Goal: Task Accomplishment & Management: Manage account settings

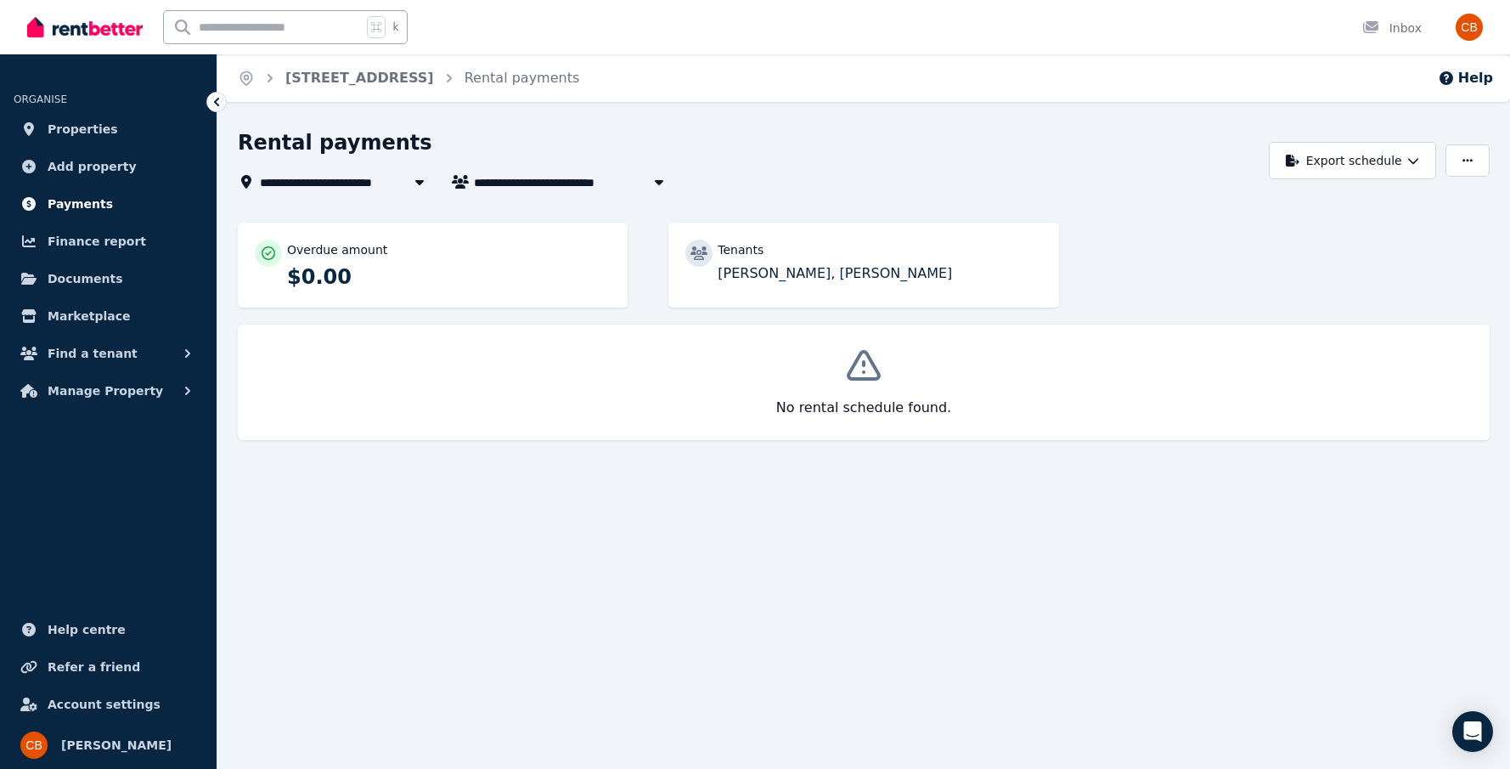
click at [107, 203] on link "Payments" at bounding box center [108, 204] width 189 height 34
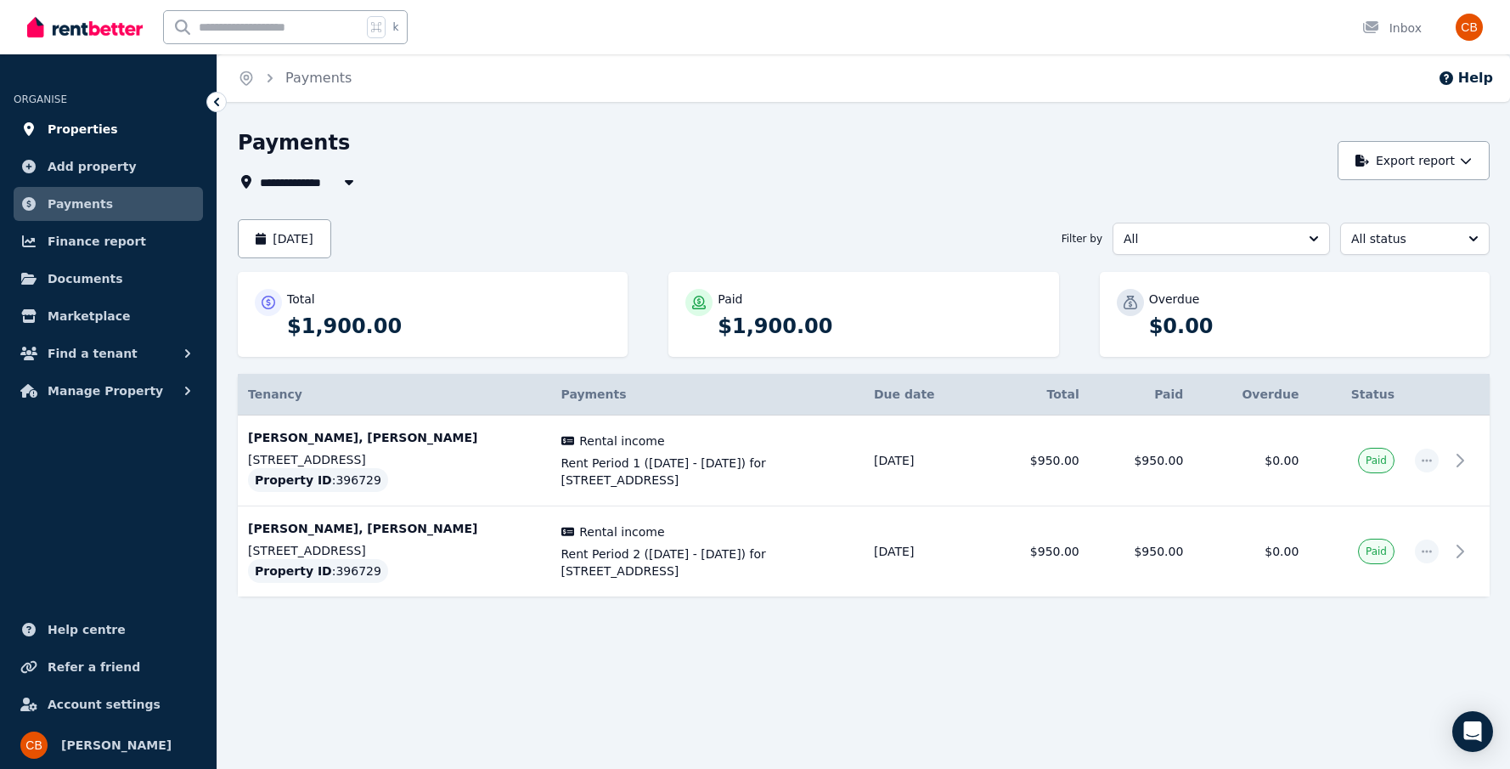
click at [132, 133] on link "Properties" at bounding box center [108, 129] width 189 height 34
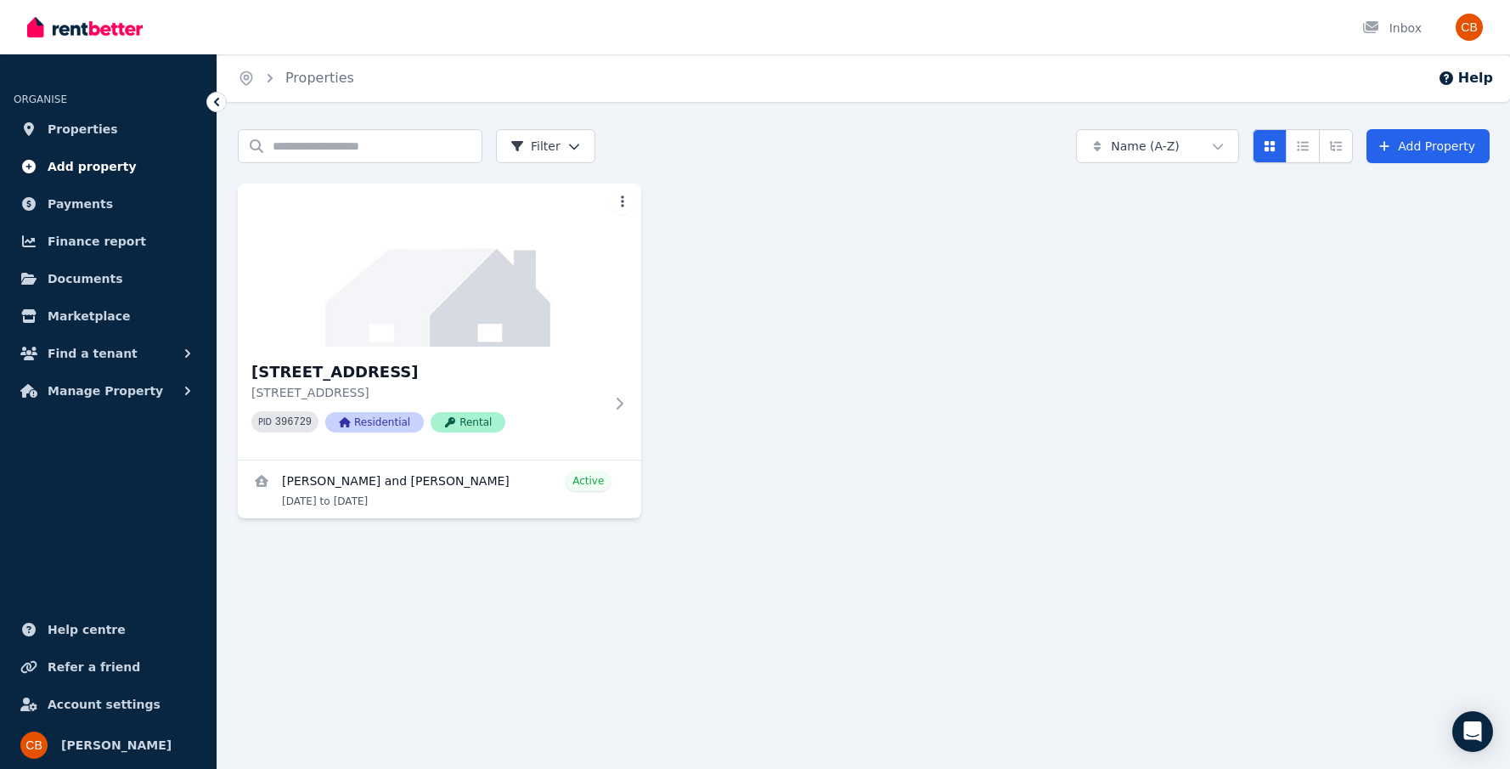
click at [132, 178] on link "Add property" at bounding box center [108, 166] width 189 height 34
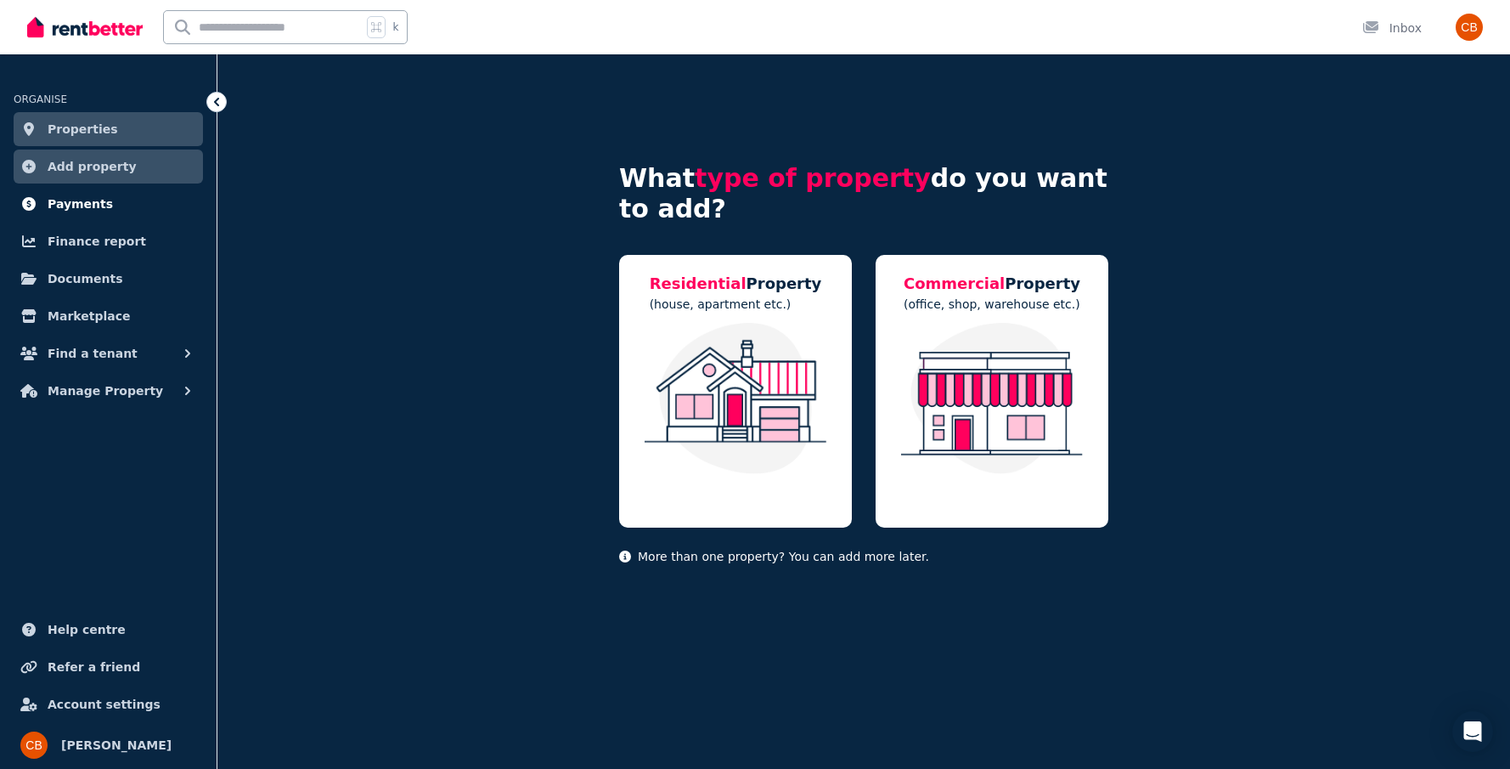
click at [126, 210] on link "Payments" at bounding box center [108, 204] width 189 height 34
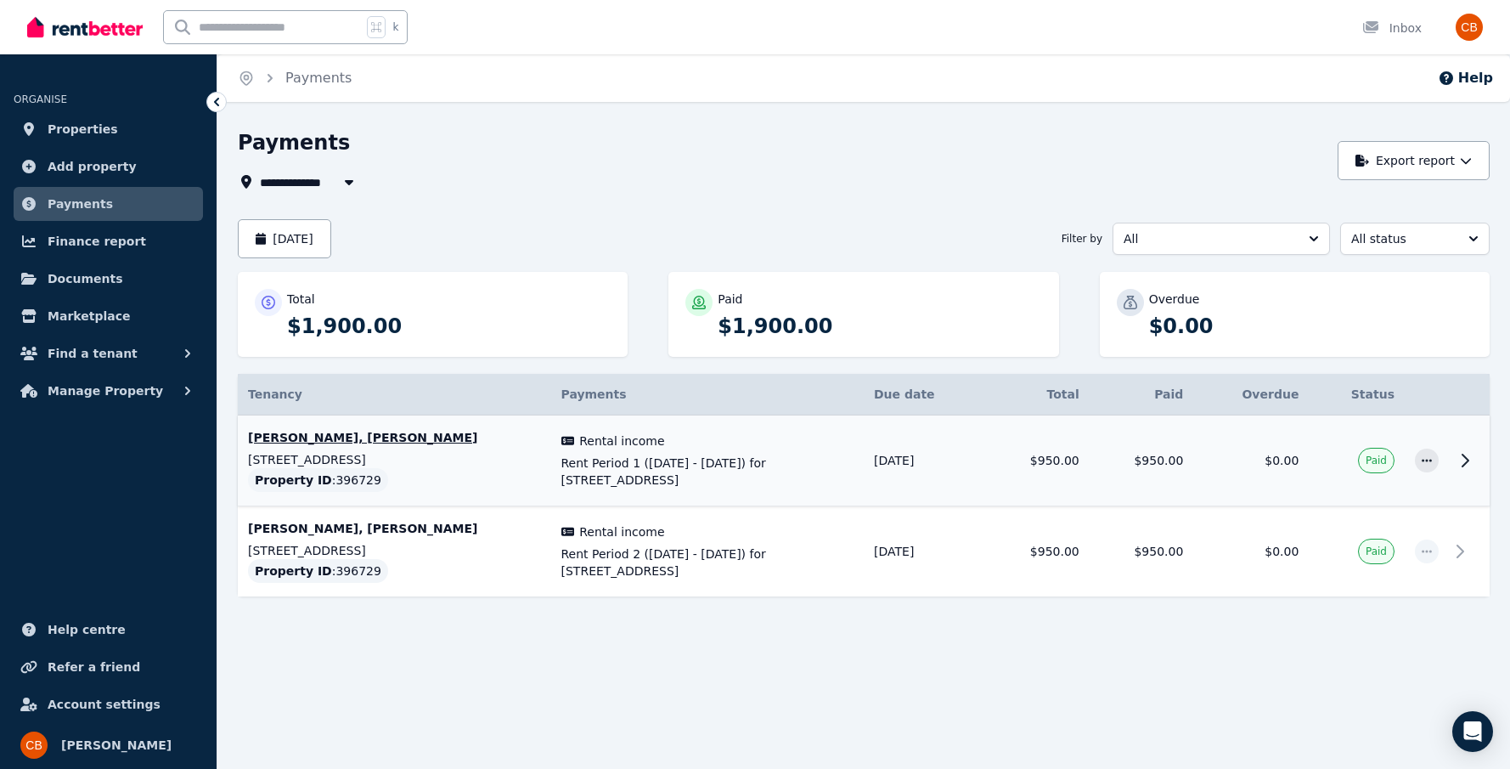
click at [1468, 465] on icon at bounding box center [1465, 460] width 20 height 20
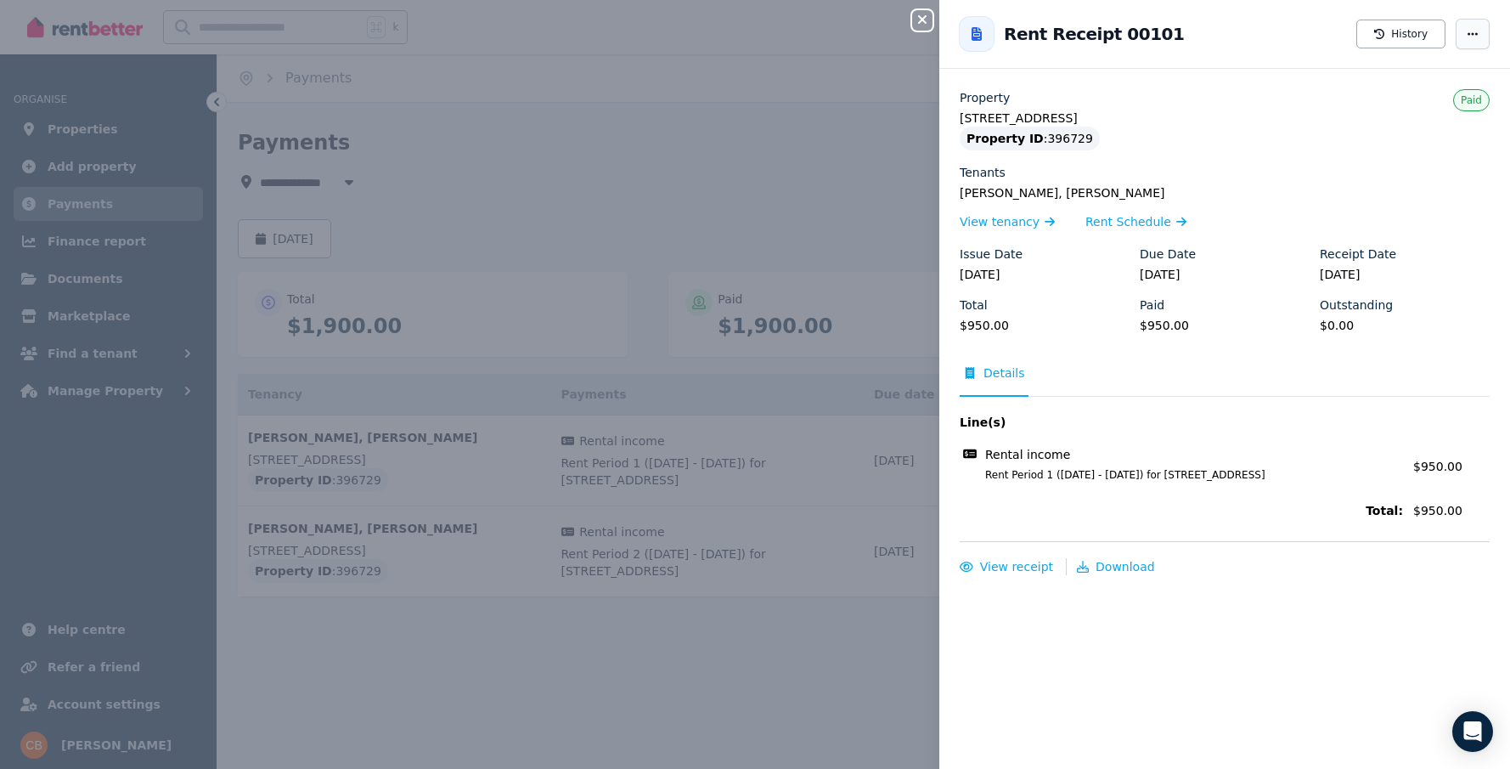
click at [1476, 36] on icon "button" at bounding box center [1473, 34] width 14 height 12
click at [568, 181] on div "Close panel Back to Rent Receipt 00101 History Mark as not paid Property [STREE…" at bounding box center [755, 384] width 1510 height 769
click at [921, 20] on icon "button" at bounding box center [922, 19] width 8 height 8
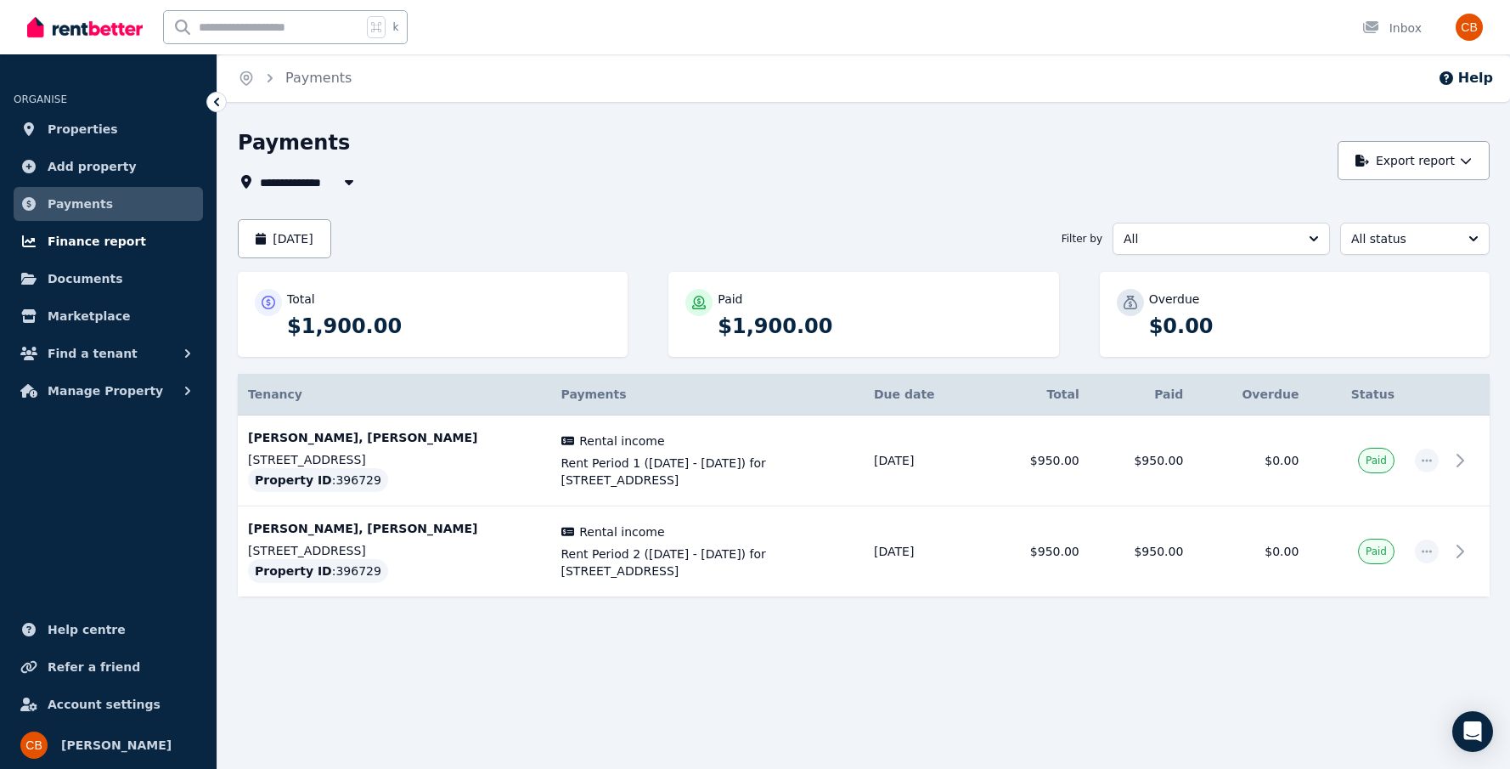
click at [145, 242] on link "Finance report" at bounding box center [108, 241] width 189 height 34
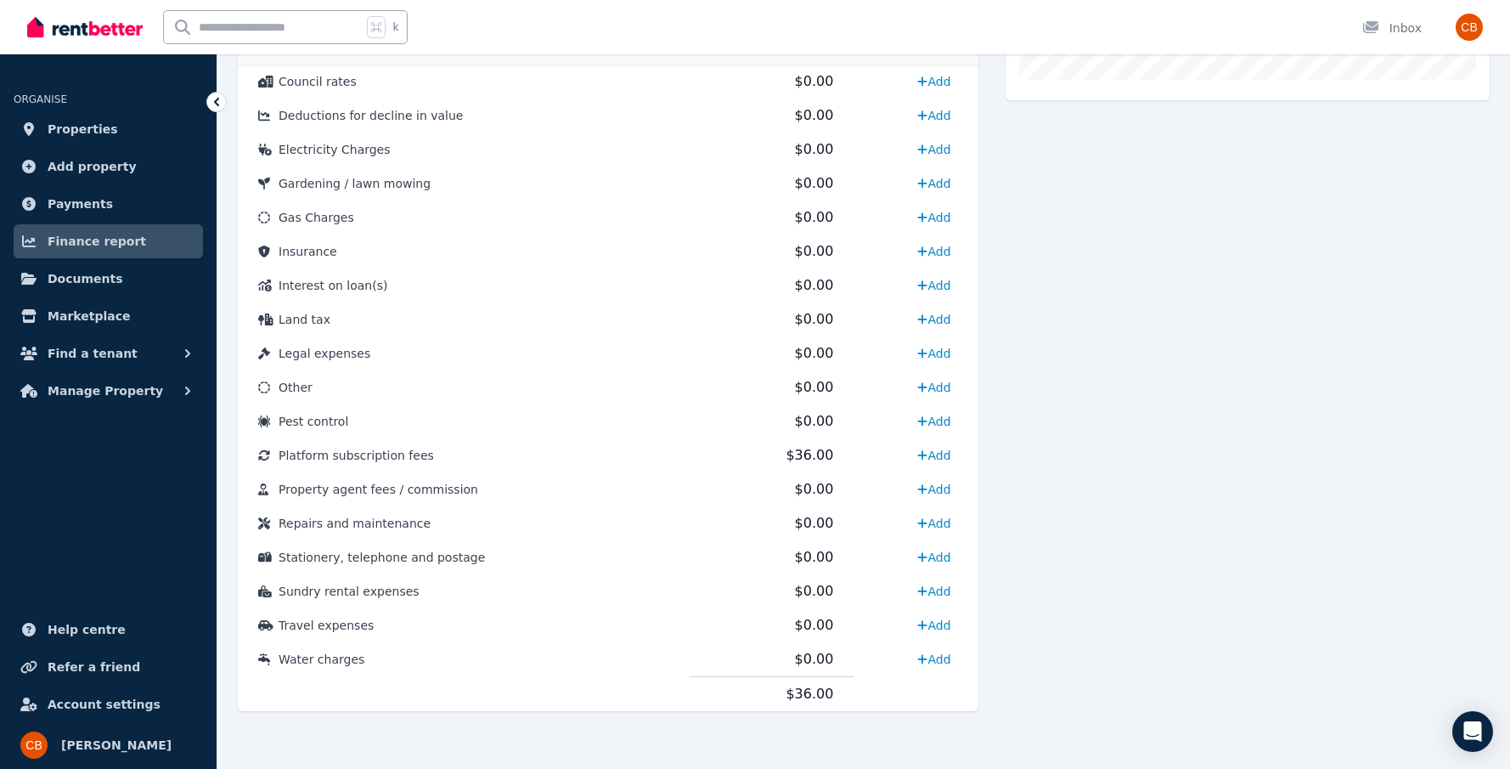
scroll to position [719, 0]
click at [137, 273] on link "Documents" at bounding box center [108, 279] width 189 height 34
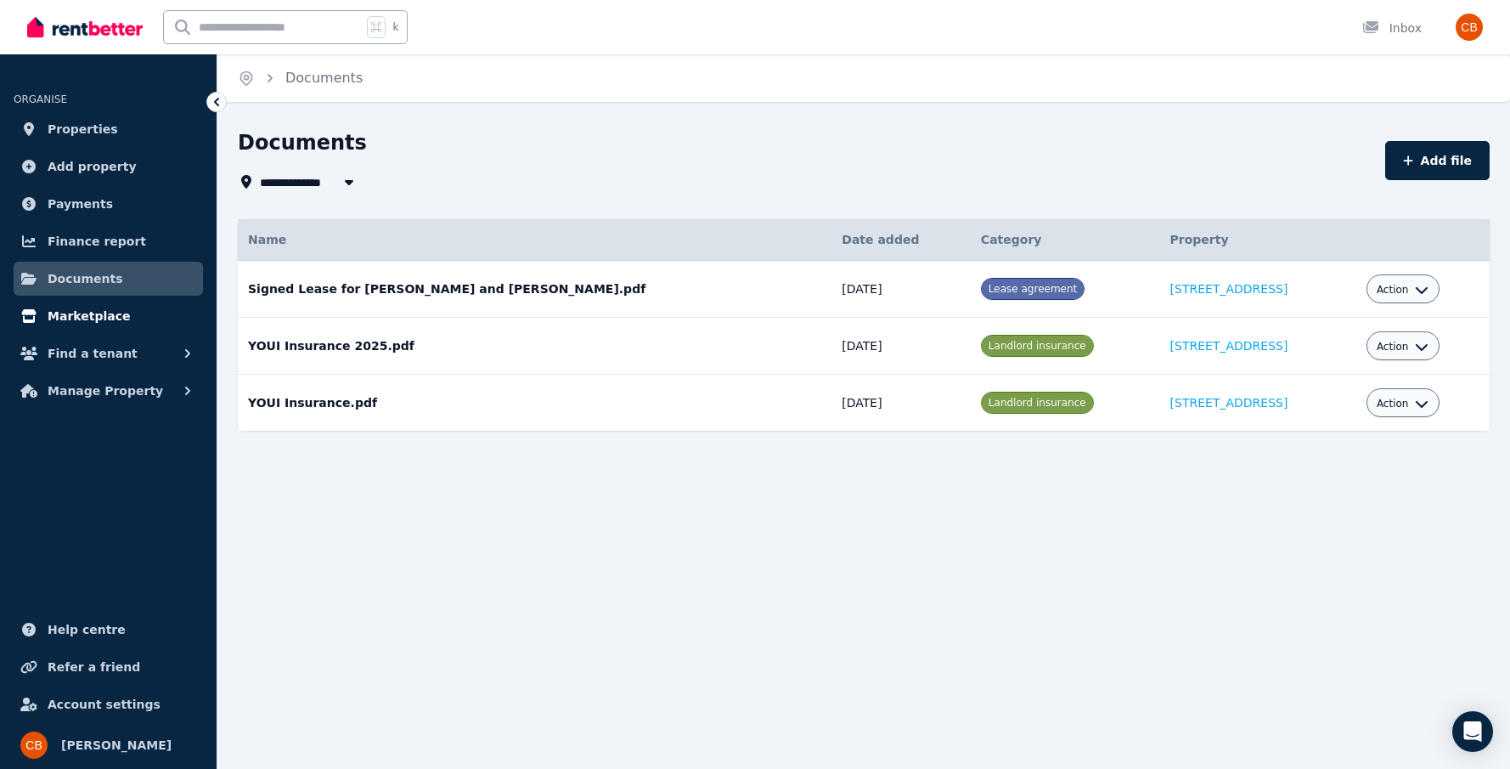
click at [138, 318] on link "Marketplace" at bounding box center [108, 316] width 189 height 34
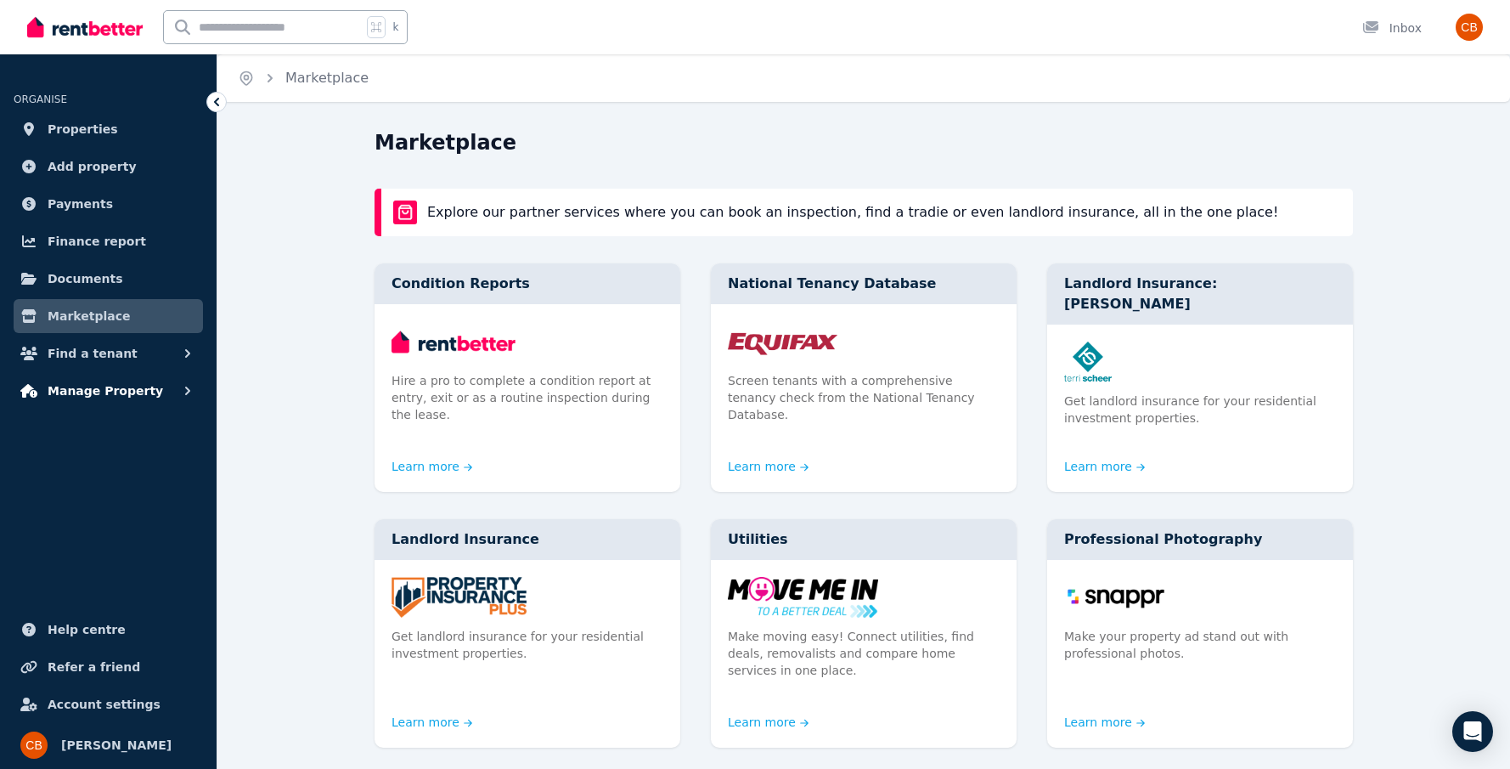
click at [151, 392] on button "Manage Property" at bounding box center [108, 391] width 189 height 34
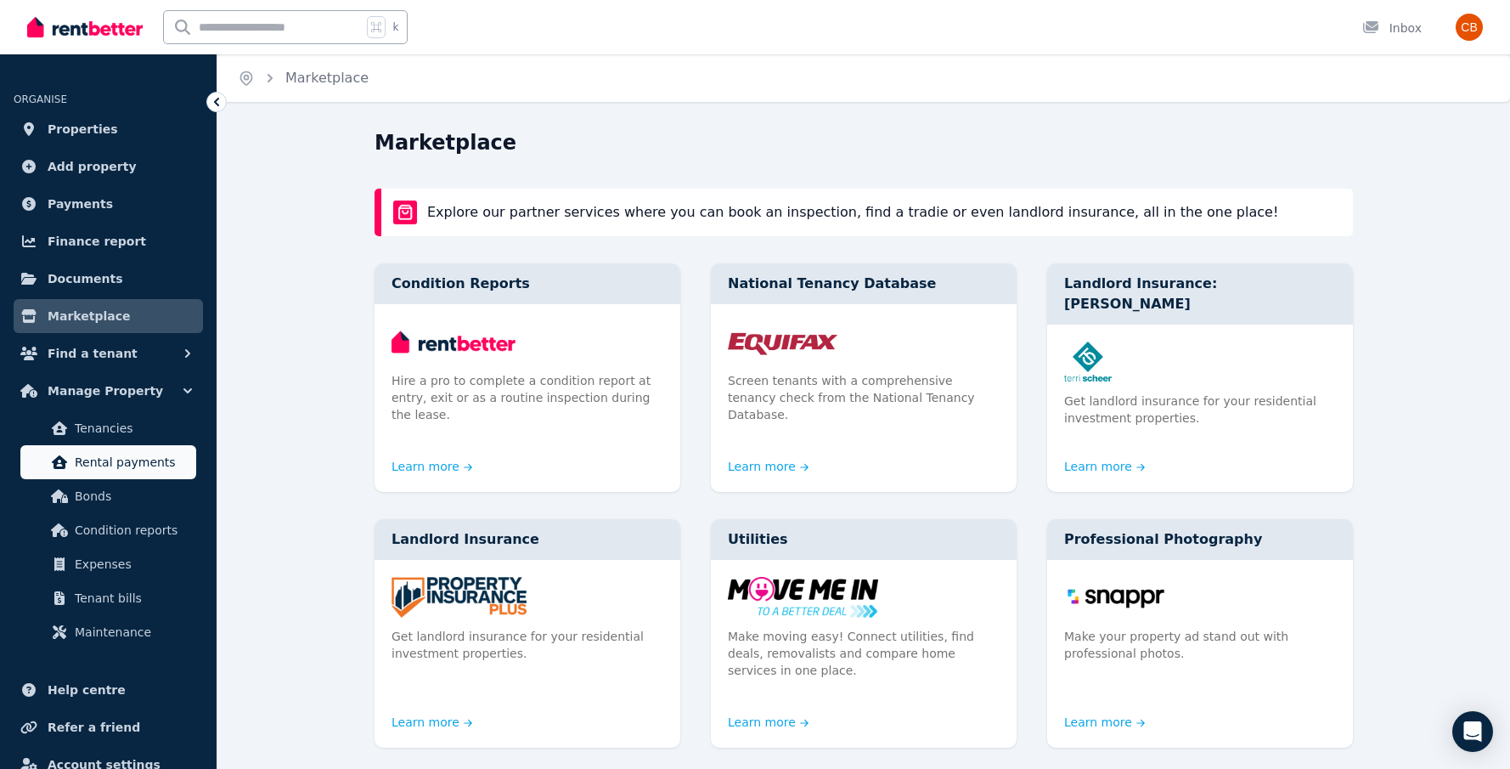
click at [156, 466] on span "Rental payments" at bounding box center [132, 462] width 115 height 20
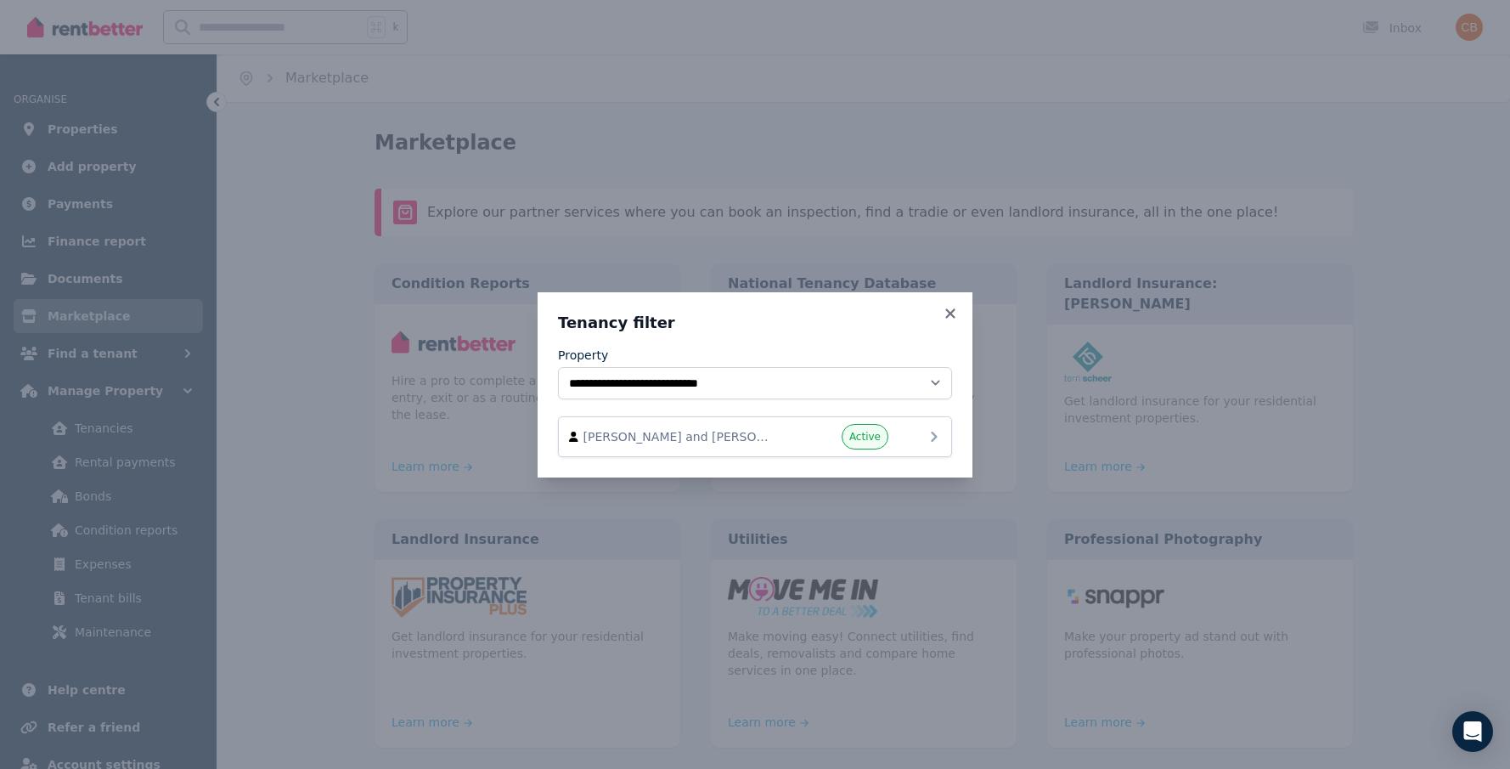
click at [746, 441] on span "[PERSON_NAME] and [PERSON_NAME]" at bounding box center [680, 436] width 194 height 17
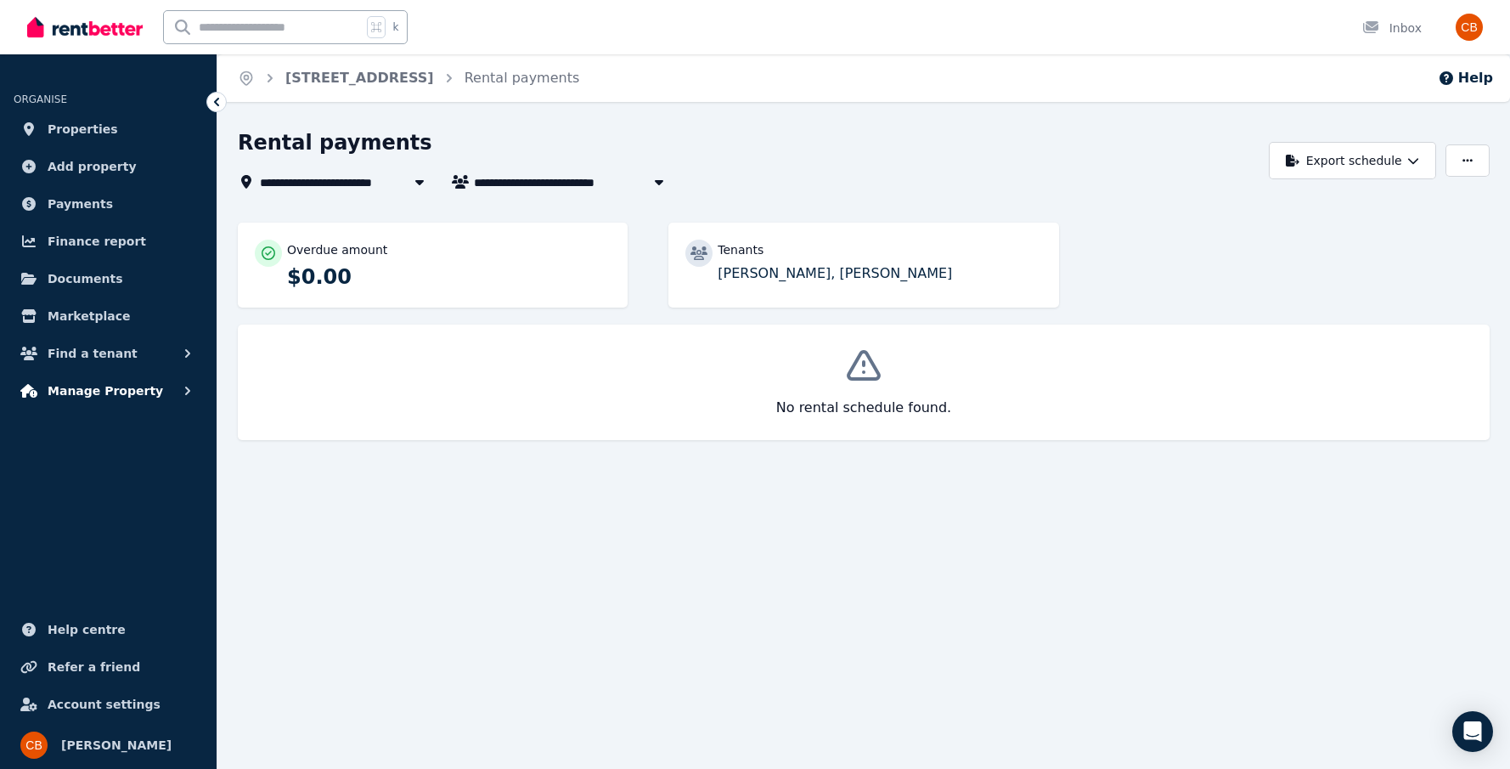
click at [185, 398] on icon "button" at bounding box center [187, 390] width 17 height 17
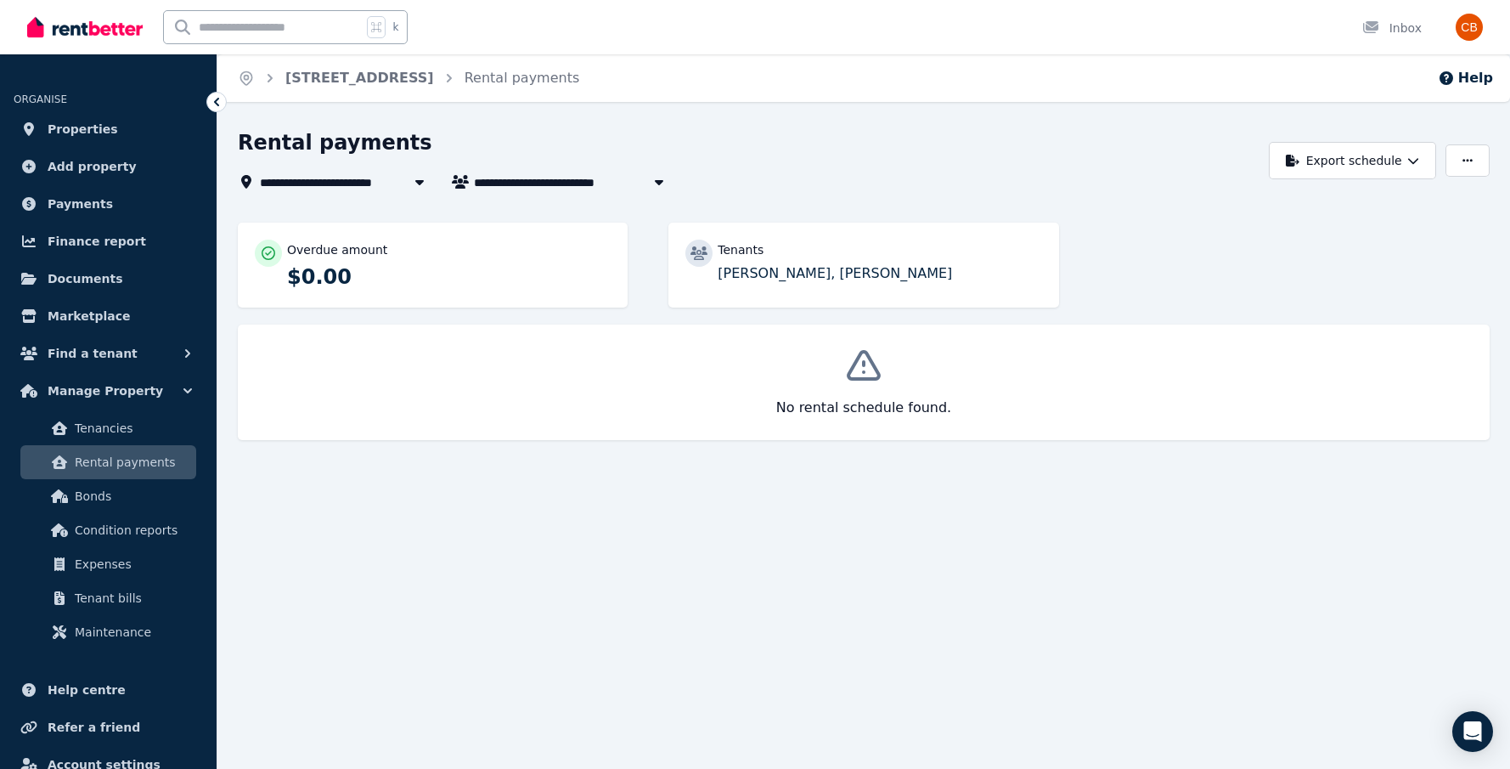
click at [164, 470] on span "Rental payments" at bounding box center [132, 462] width 115 height 20
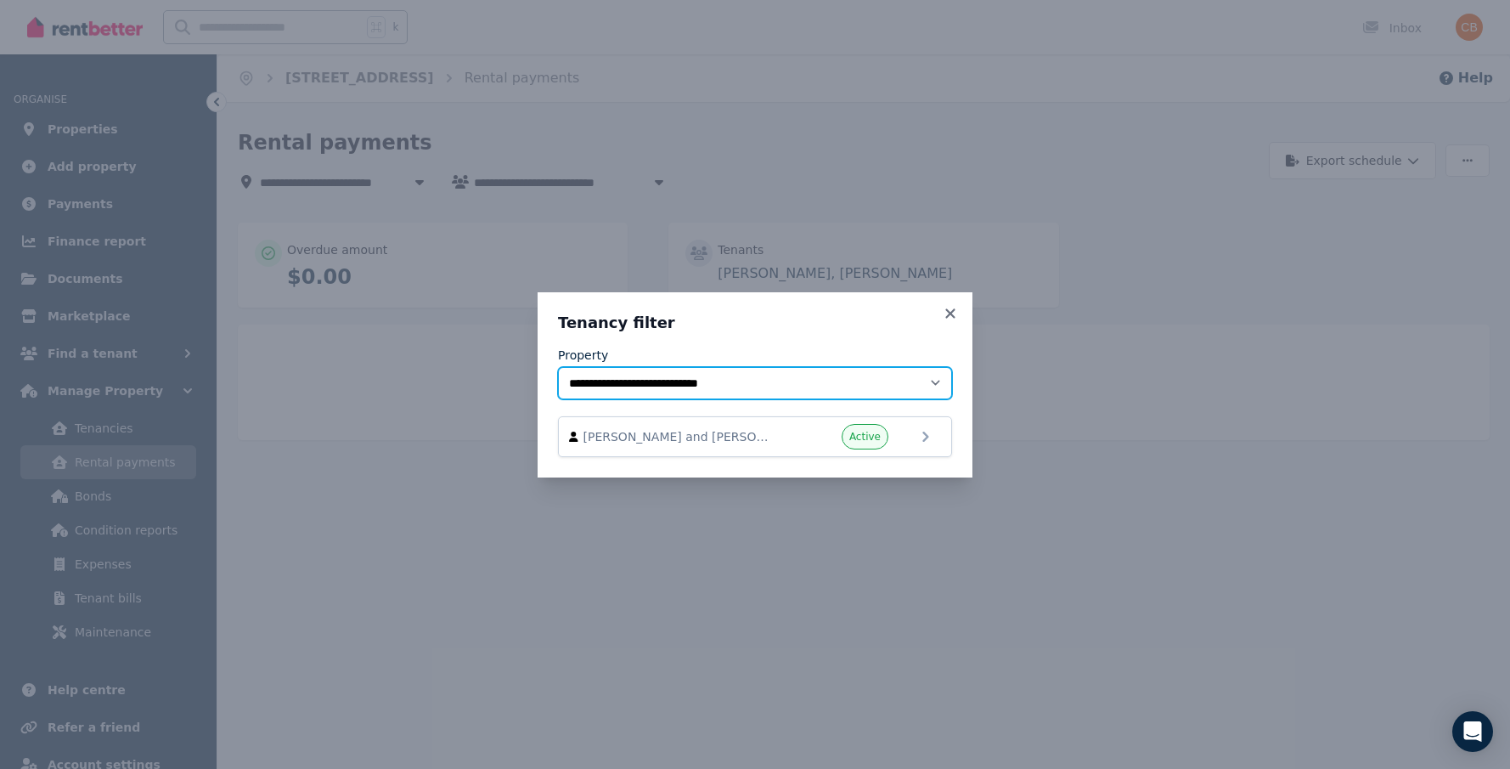
click at [798, 380] on select "**********" at bounding box center [755, 383] width 394 height 32
click at [933, 440] on icon at bounding box center [934, 436] width 6 height 10
click at [788, 441] on div "Active" at bounding box center [837, 436] width 102 height 25
click at [1473, 166] on div "**********" at bounding box center [755, 384] width 1510 height 769
click at [946, 315] on icon at bounding box center [950, 313] width 17 height 15
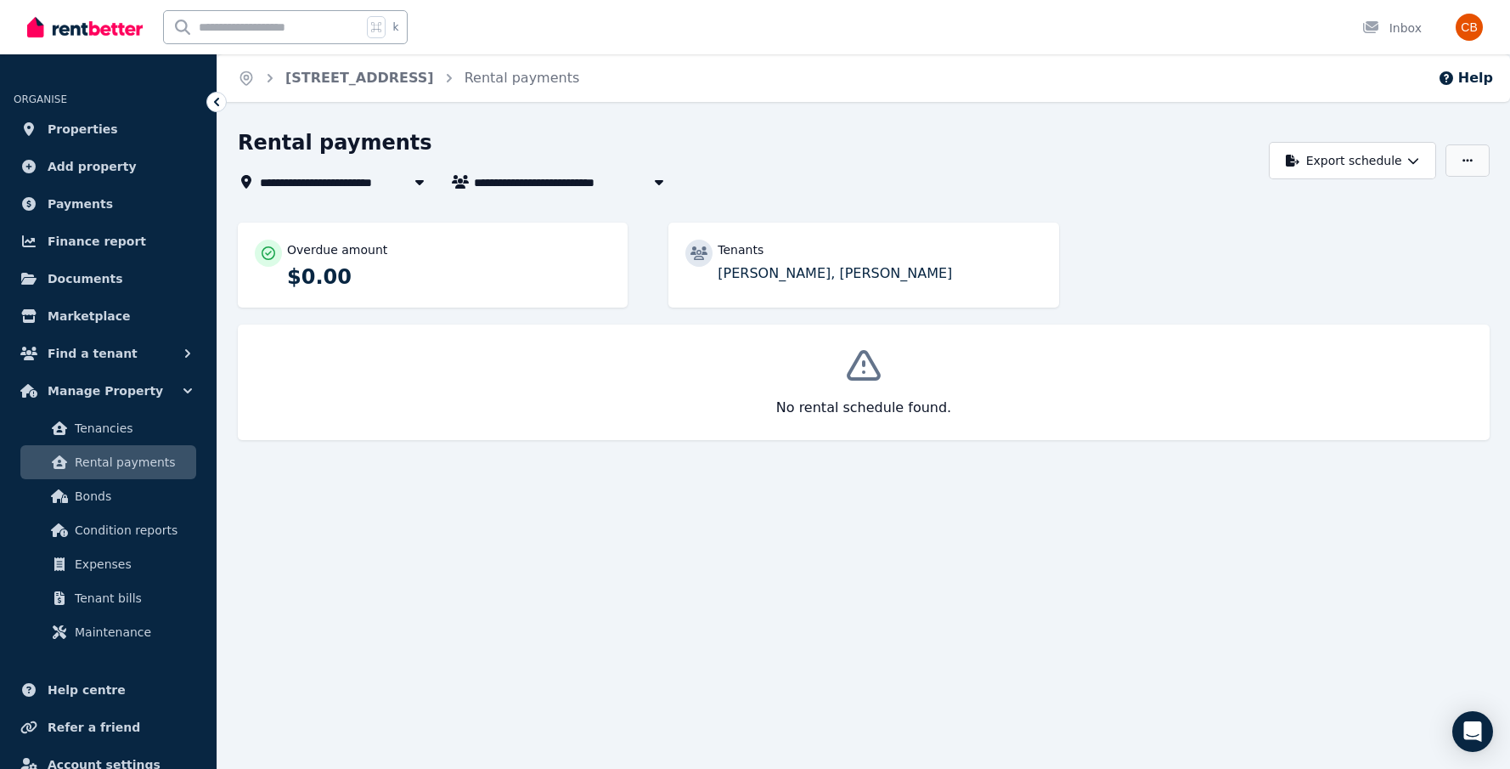
click at [1461, 158] on button "button" at bounding box center [1467, 160] width 44 height 32
click at [1163, 185] on div "**********" at bounding box center [749, 182] width 1022 height 20
click at [148, 211] on link "Payments" at bounding box center [108, 204] width 189 height 34
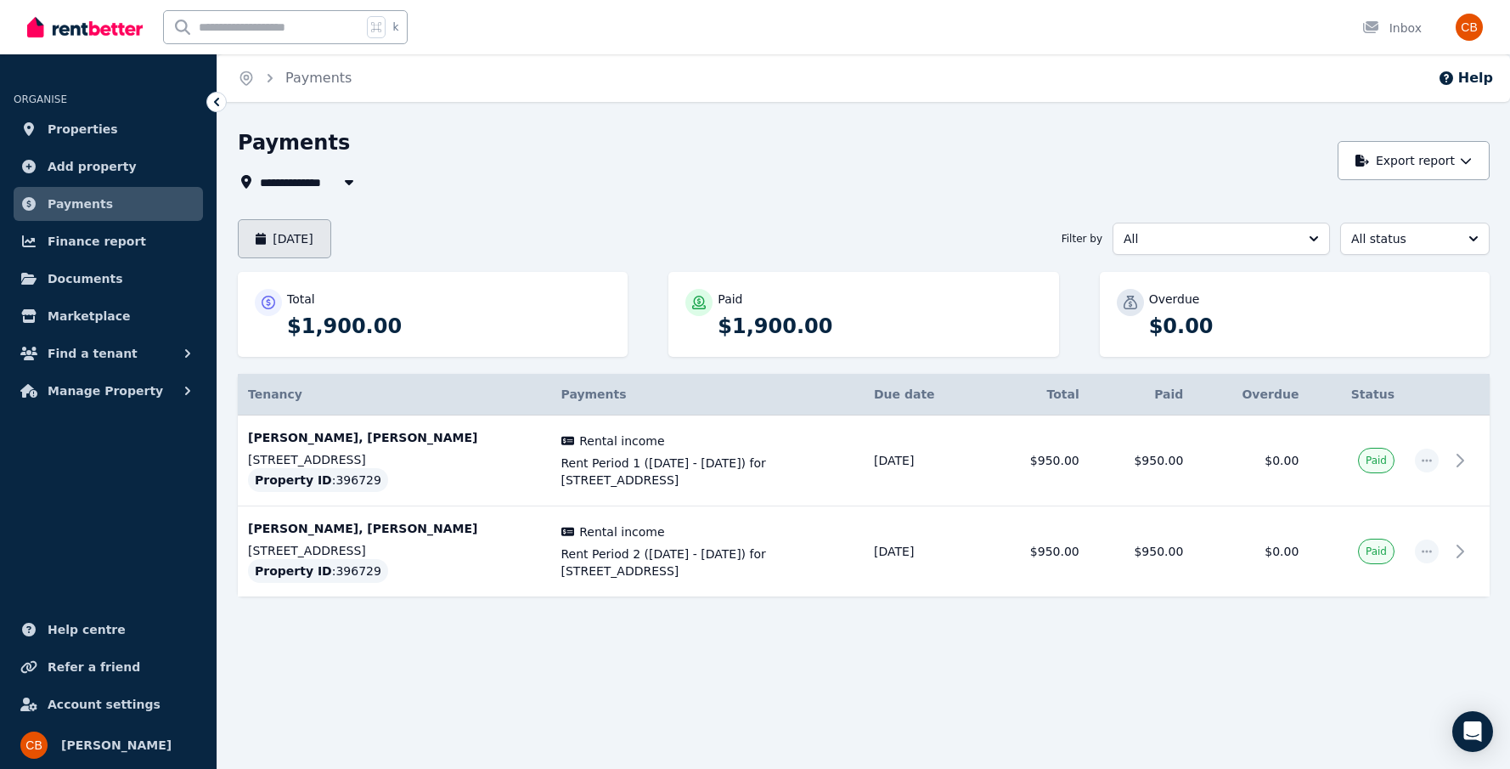
click at [316, 248] on button "[DATE]" at bounding box center [284, 238] width 93 height 39
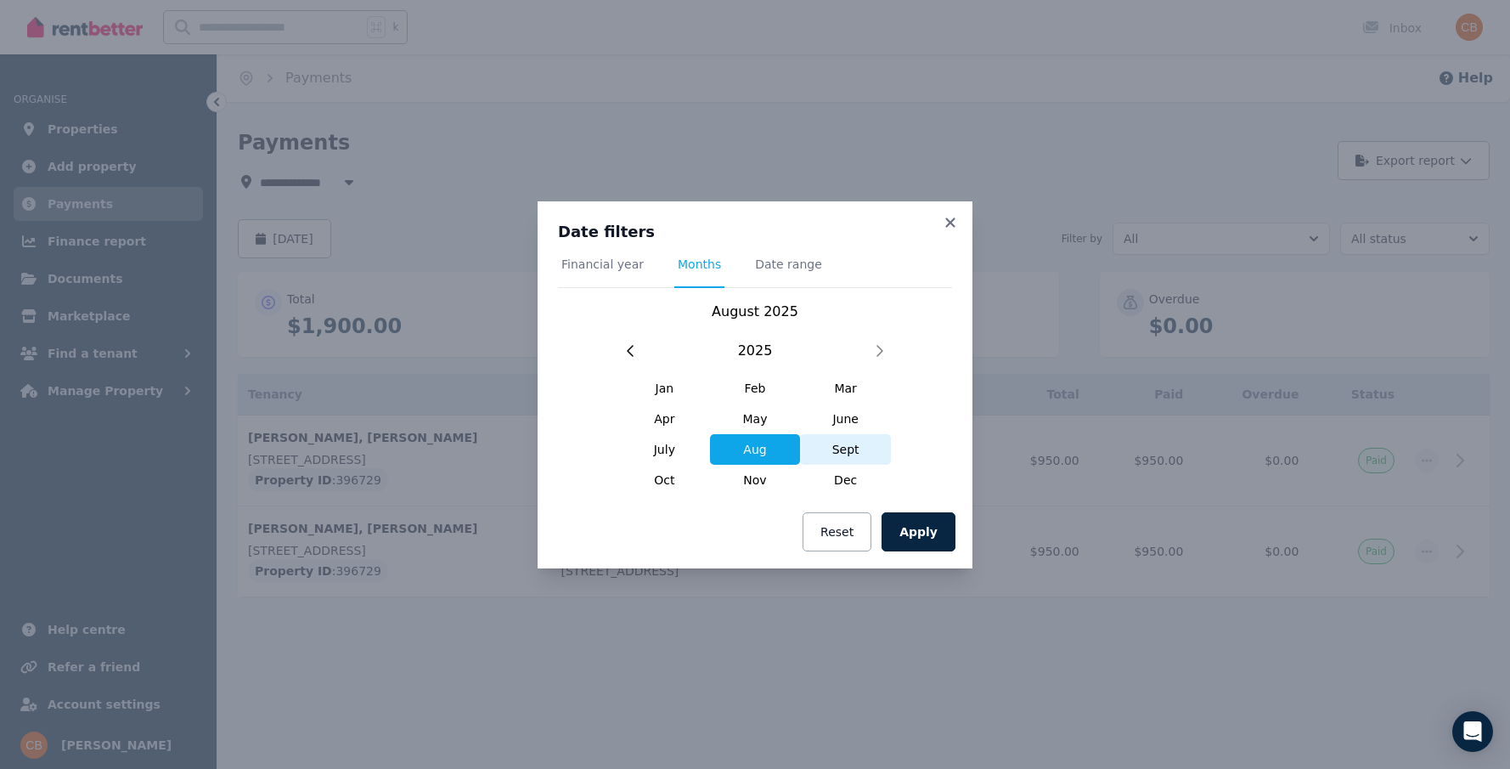
click at [854, 448] on span "Sept" at bounding box center [845, 449] width 91 height 31
click at [927, 522] on button "Apply" at bounding box center [919, 531] width 74 height 39
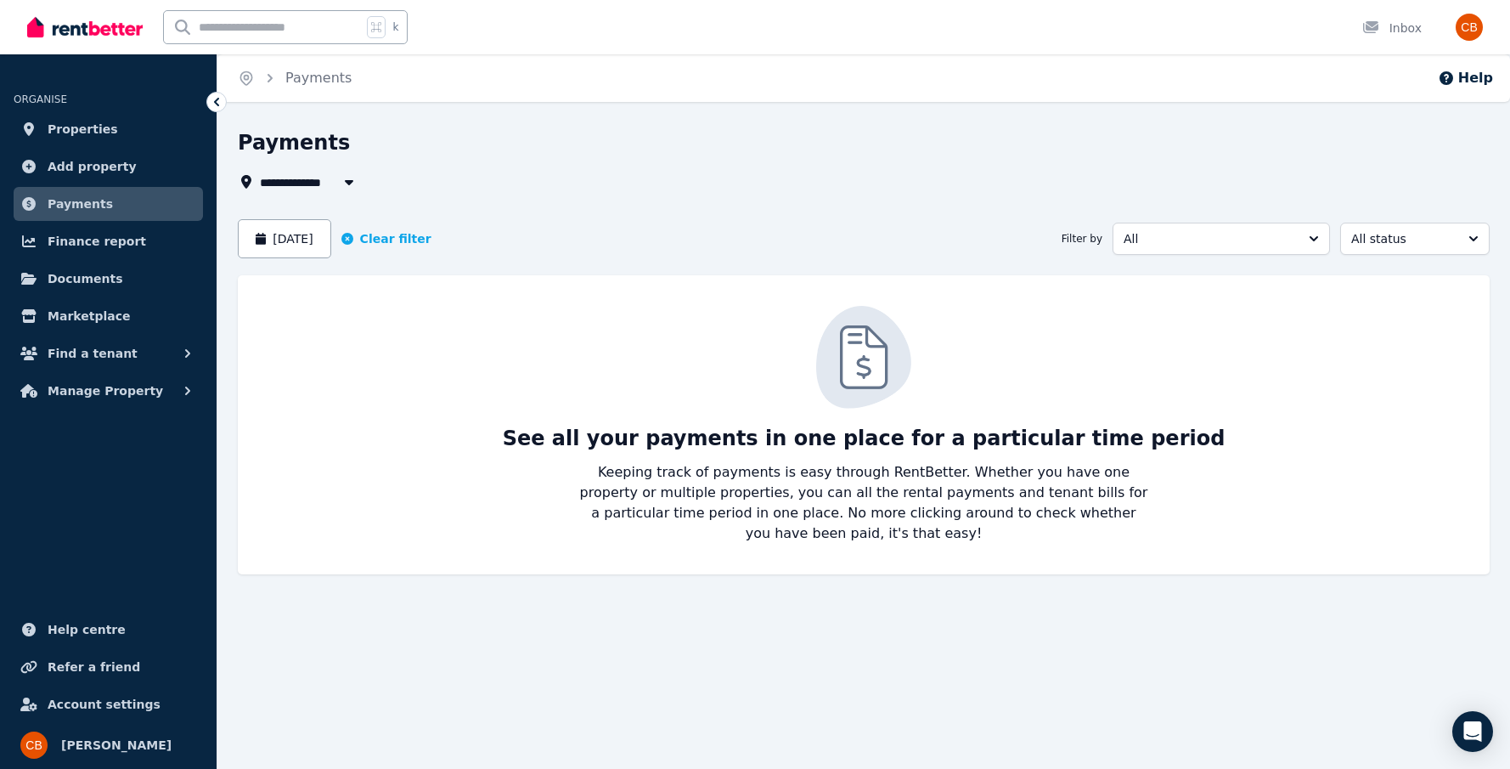
click at [1406, 237] on span "All status" at bounding box center [1403, 238] width 104 height 17
click at [1412, 336] on span "Awaiting payment" at bounding box center [1404, 338] width 109 height 17
click at [331, 235] on button "[DATE]" at bounding box center [284, 238] width 93 height 39
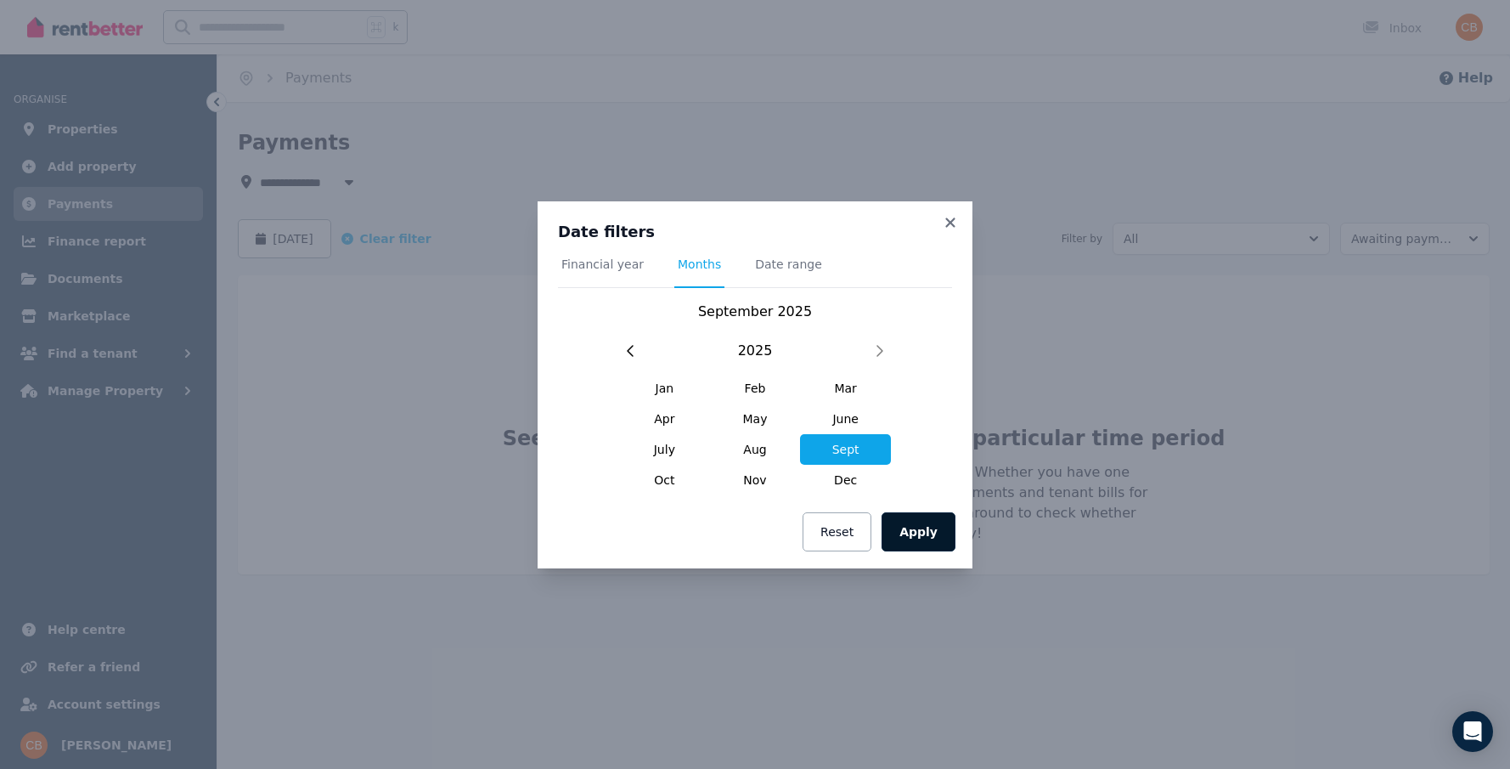
click at [942, 544] on button "Apply" at bounding box center [919, 531] width 74 height 39
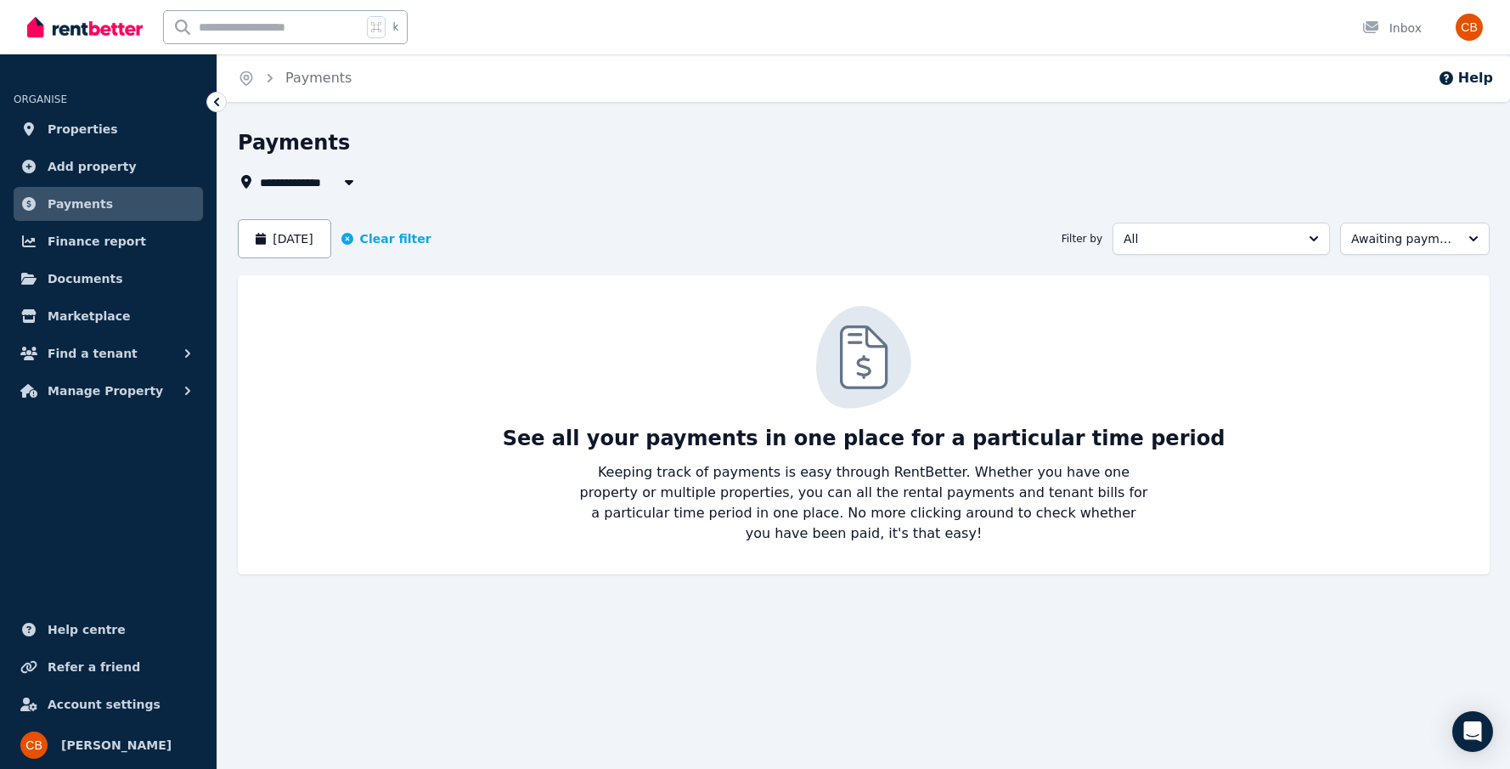
click at [352, 183] on icon "button" at bounding box center [349, 182] width 17 height 14
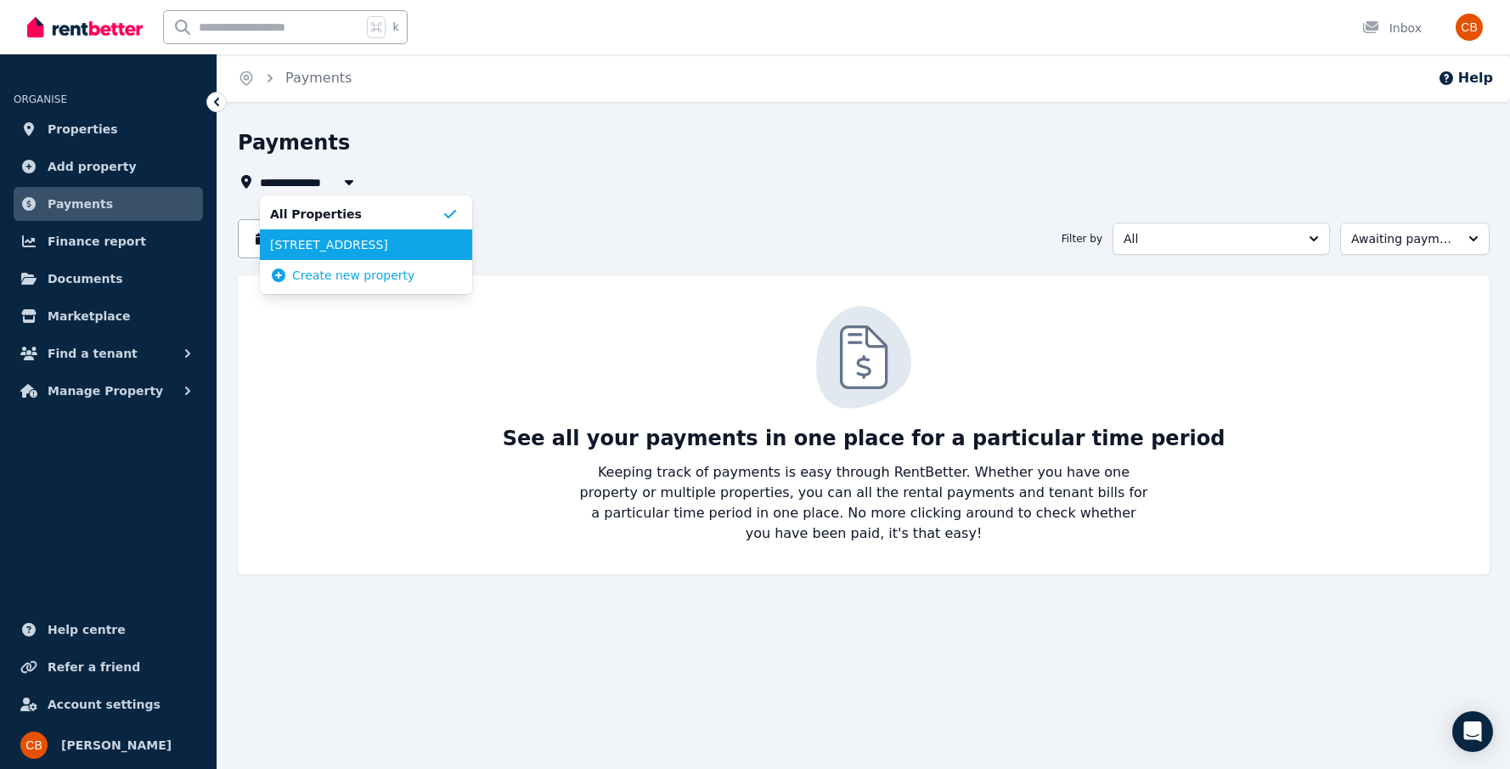
click at [367, 245] on span "[STREET_ADDRESS]" at bounding box center [356, 244] width 172 height 17
type input "**********"
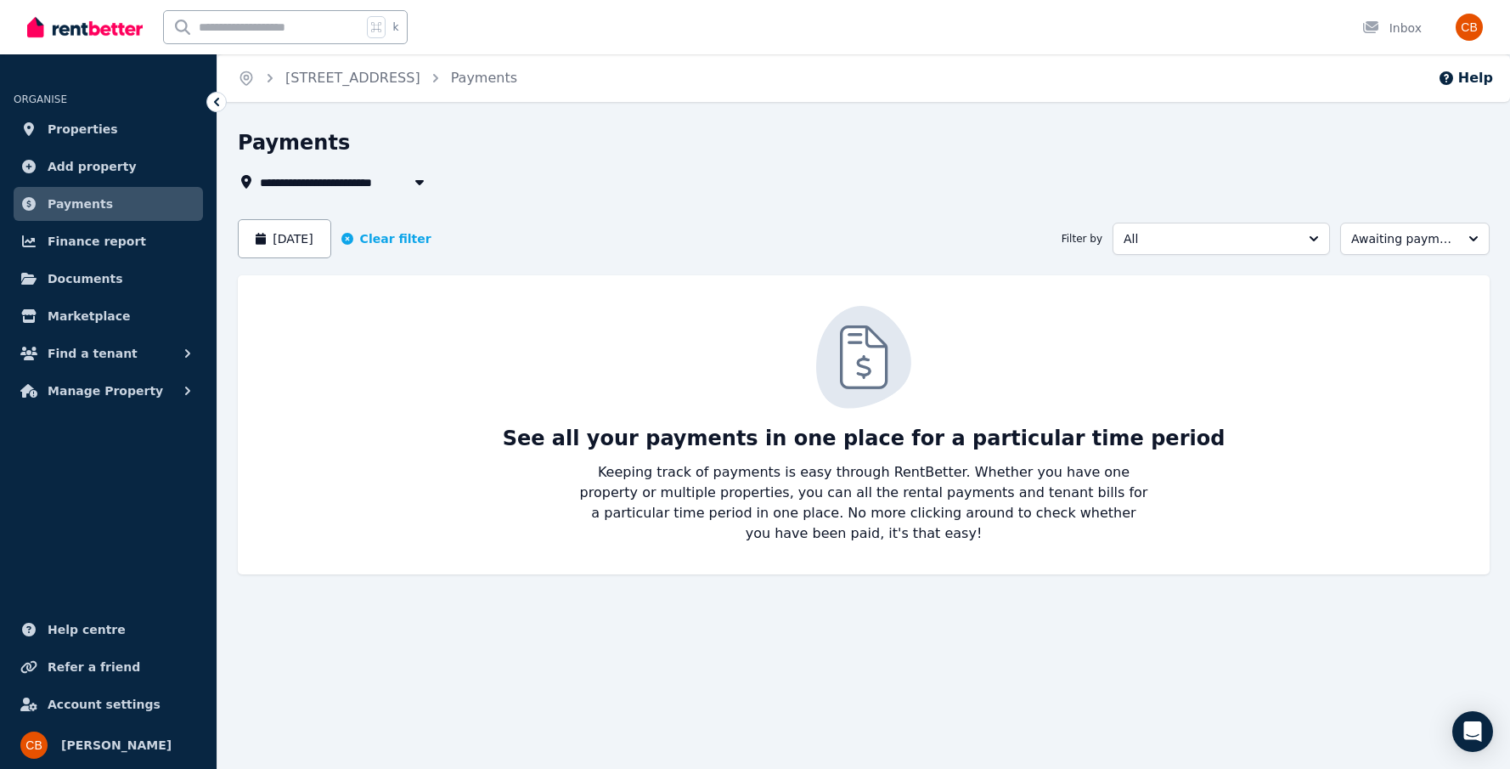
click at [1424, 240] on span "Awaiting payment" at bounding box center [1403, 238] width 104 height 17
click at [1392, 280] on span "All status" at bounding box center [1404, 276] width 109 height 17
click at [1404, 240] on span "All status" at bounding box center [1403, 238] width 104 height 17
click at [1406, 307] on span "Draft" at bounding box center [1404, 307] width 109 height 17
click at [398, 77] on link "[STREET_ADDRESS]" at bounding box center [352, 78] width 135 height 16
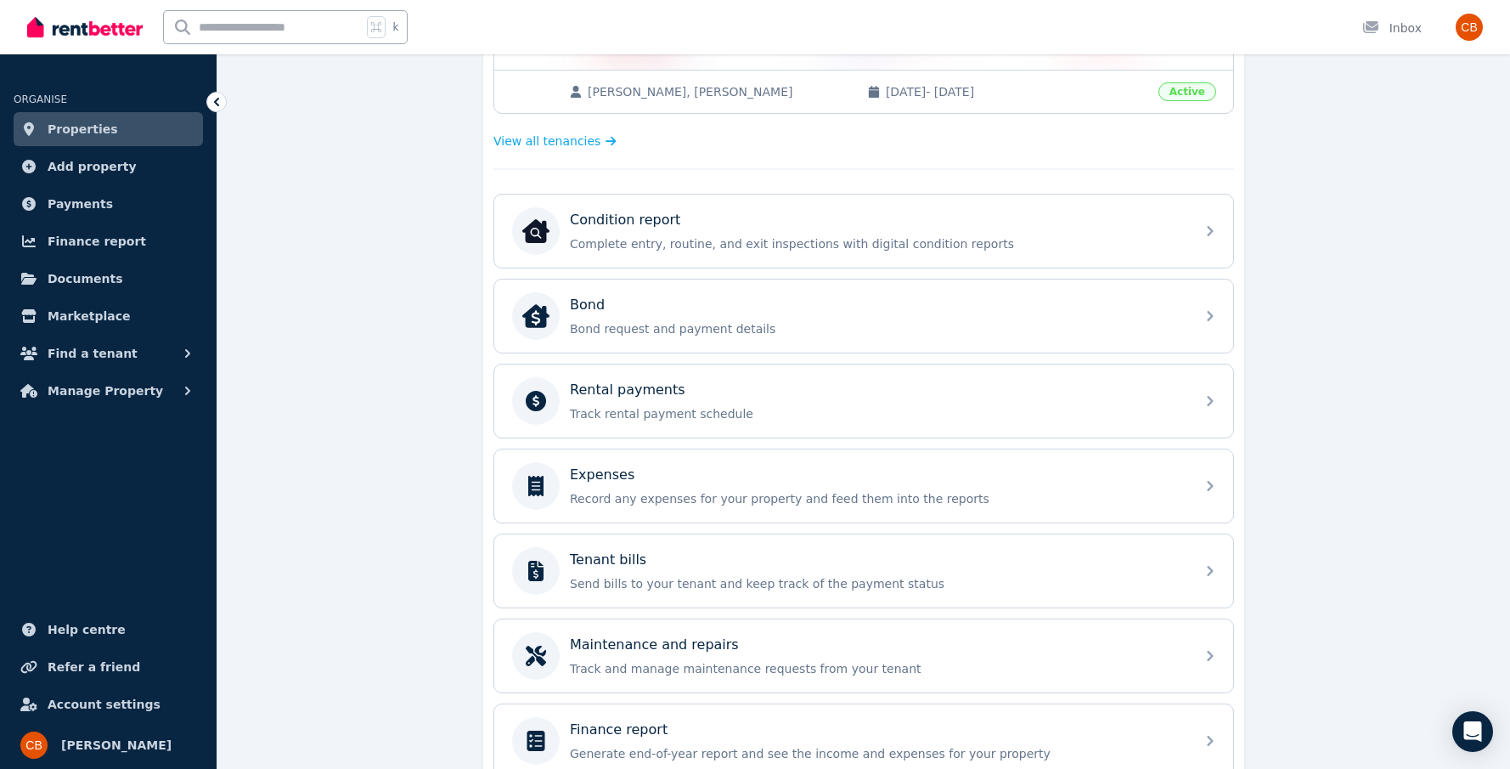
scroll to position [431, 0]
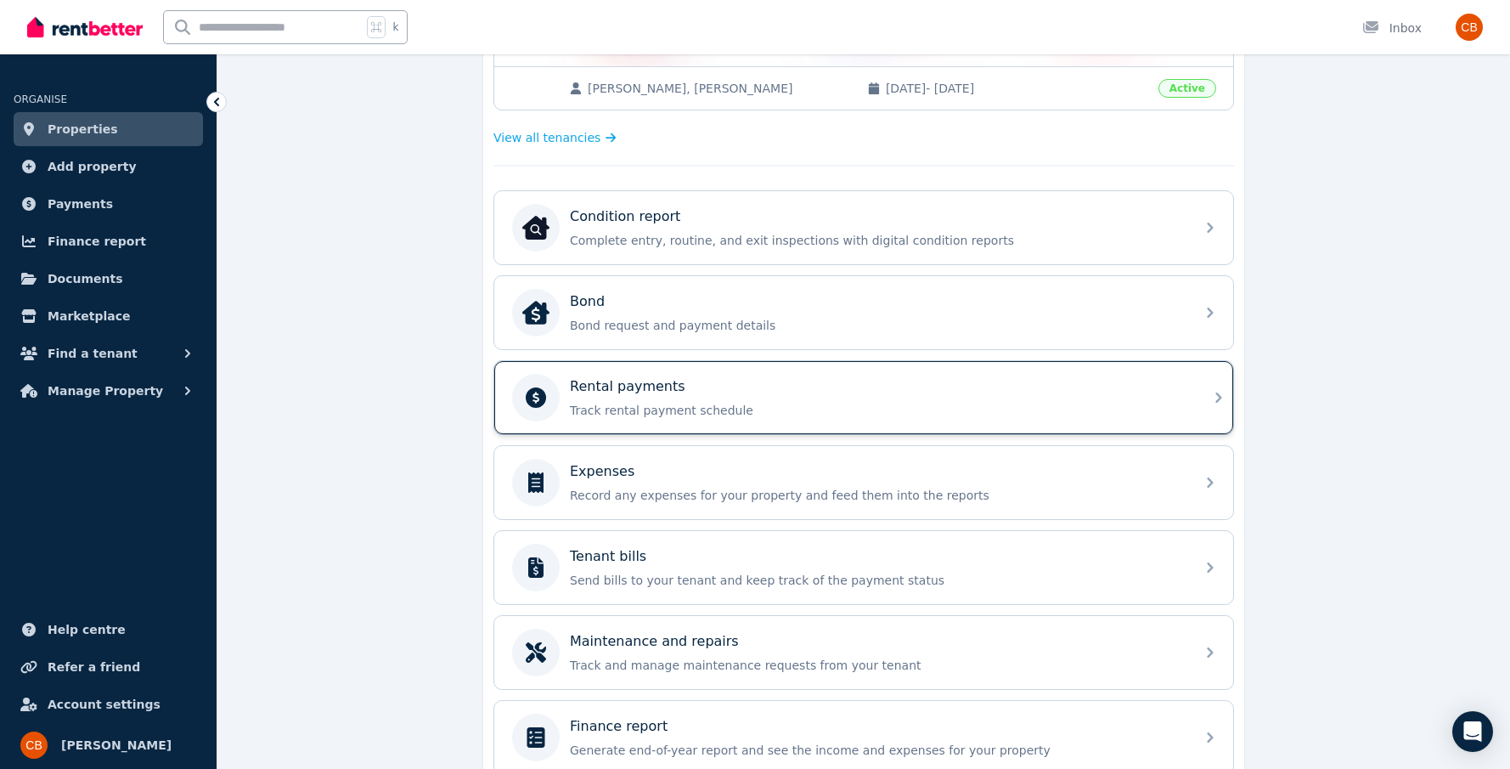
click at [1212, 409] on div "Rental payments Track rental payment schedule" at bounding box center [863, 397] width 739 height 73
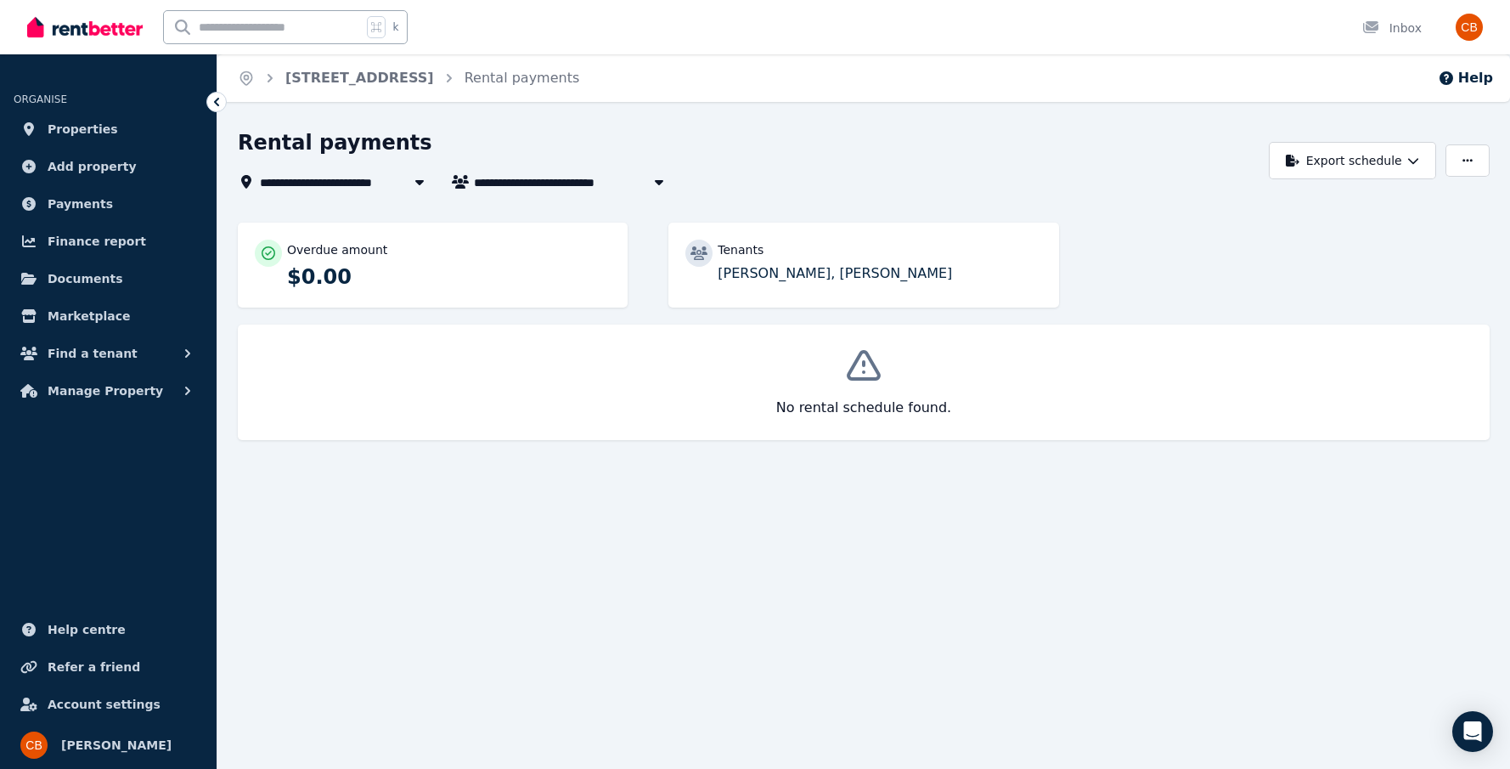
click at [1476, 27] on img "button" at bounding box center [1469, 27] width 27 height 27
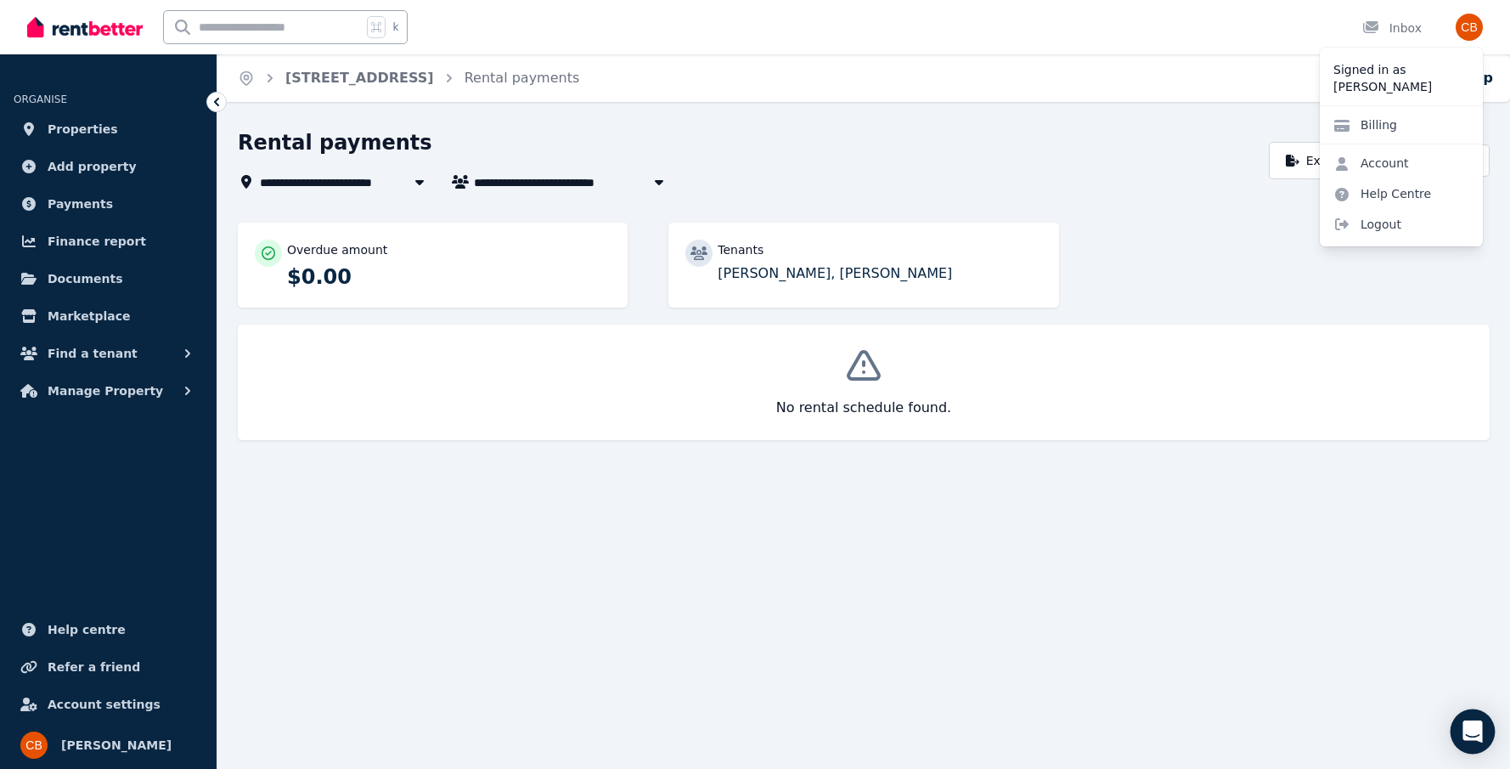
click at [1479, 724] on icon "Open Intercom Messenger" at bounding box center [1472, 731] width 20 height 22
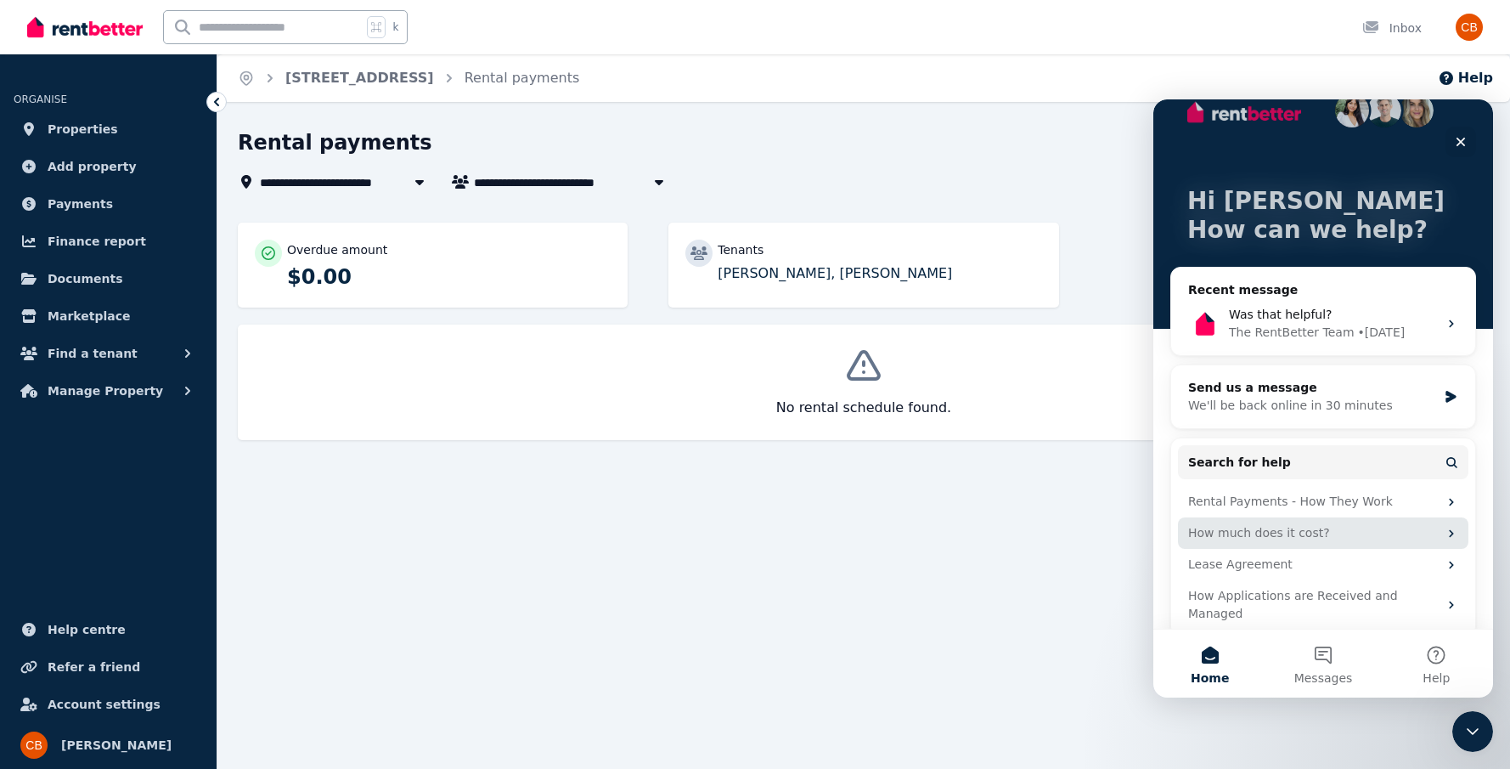
scroll to position [32, 0]
click at [1319, 674] on span "Messages" at bounding box center [1323, 678] width 59 height 12
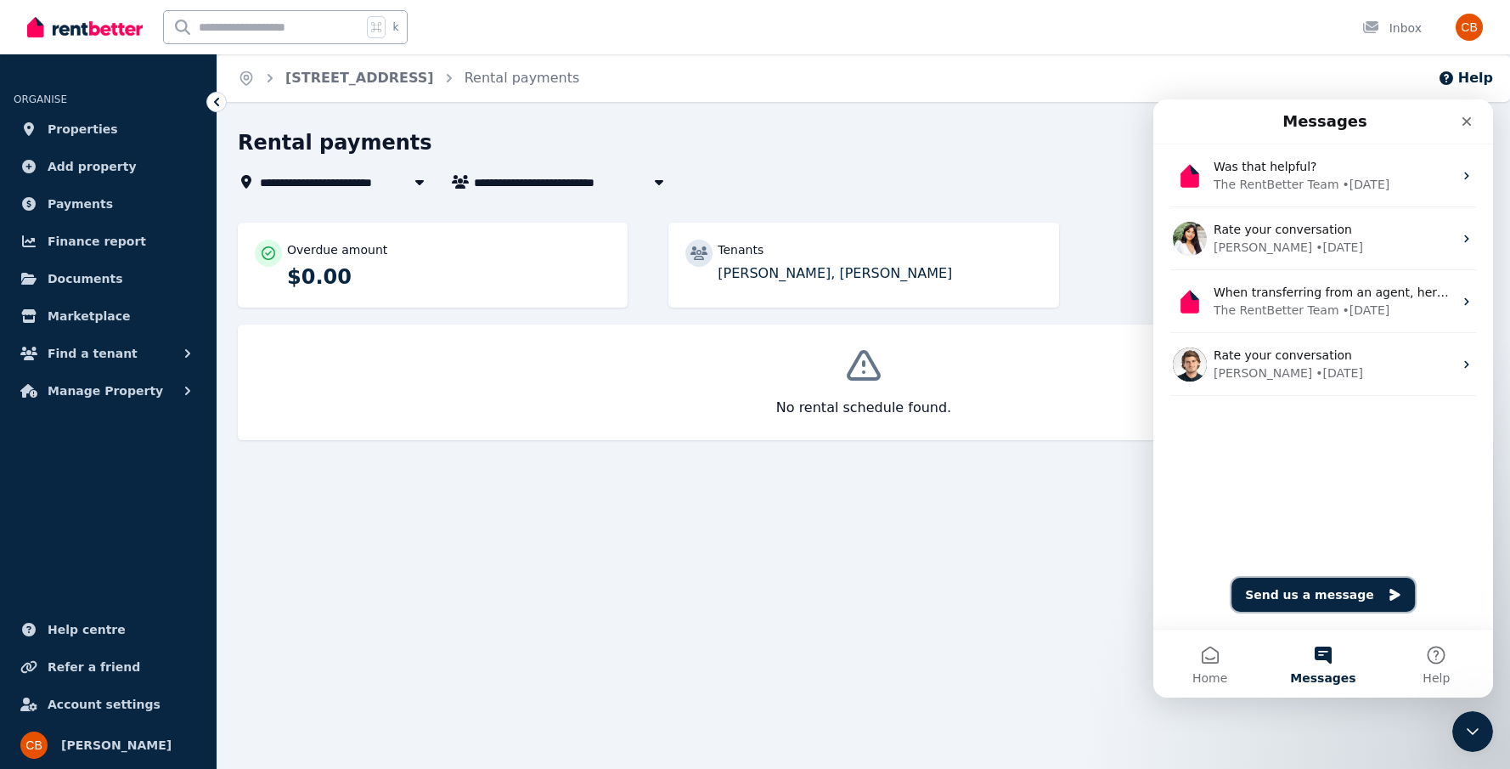
click at [1299, 595] on button "Send us a message" at bounding box center [1322, 595] width 183 height 34
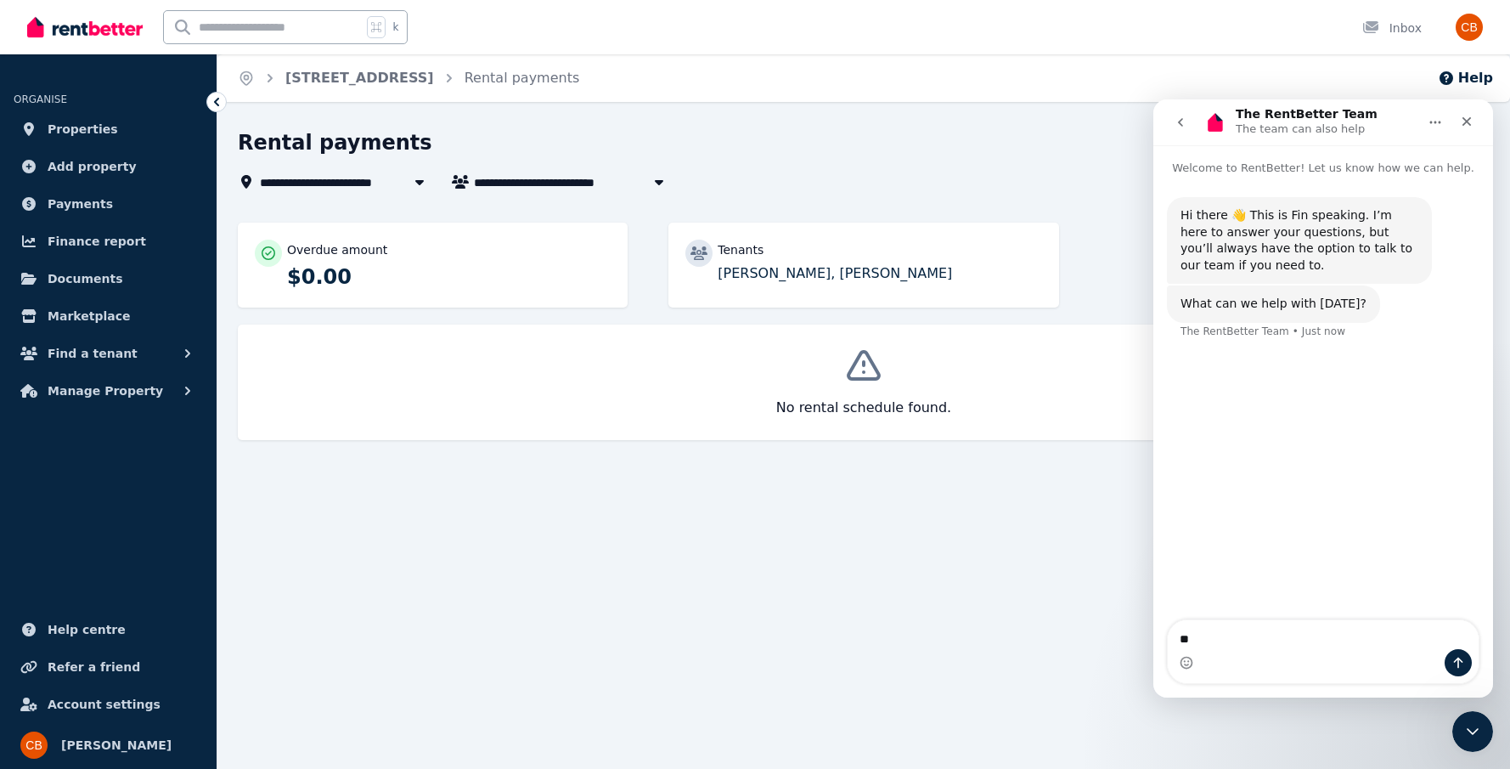
type textarea "*"
type textarea "**********"
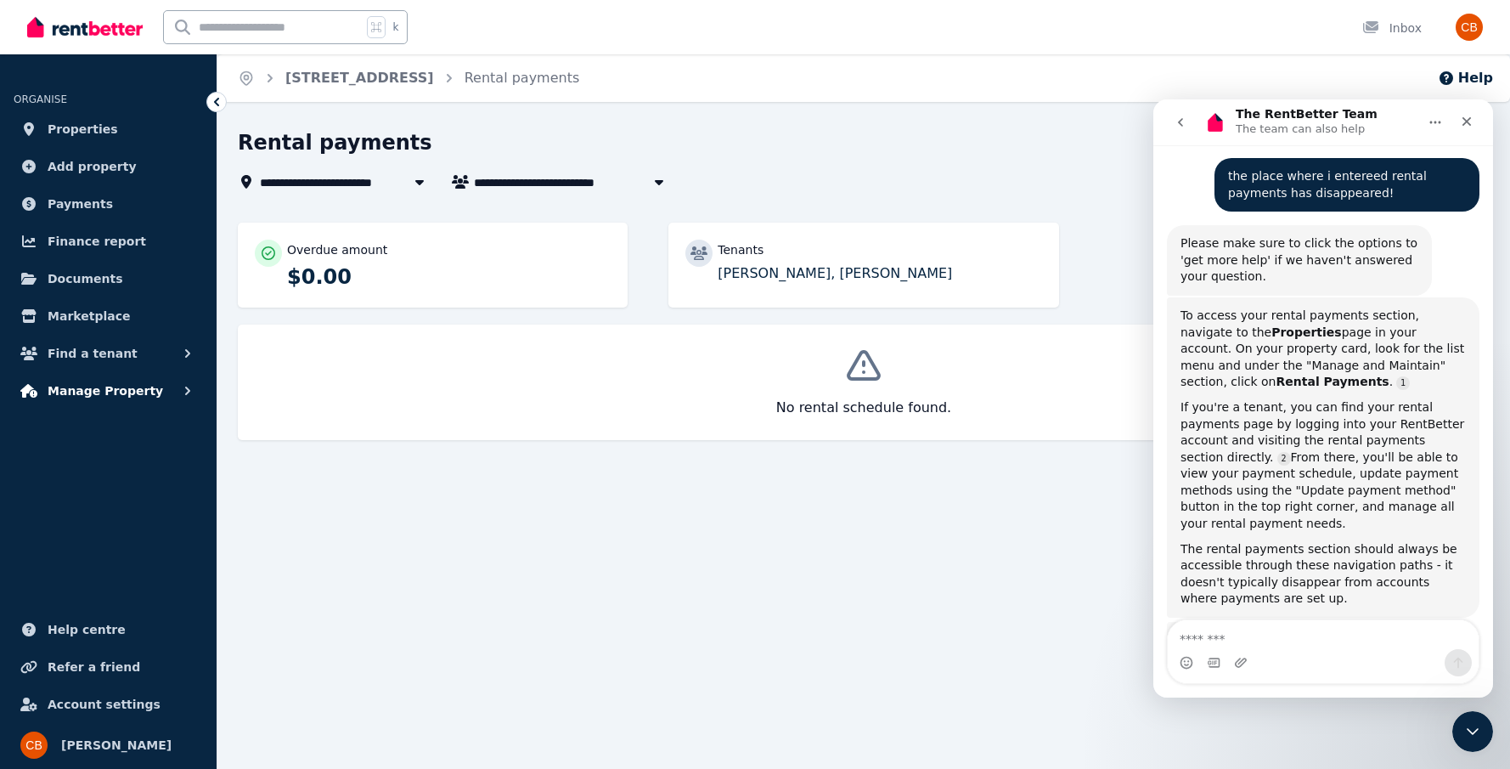
scroll to position [220, 0]
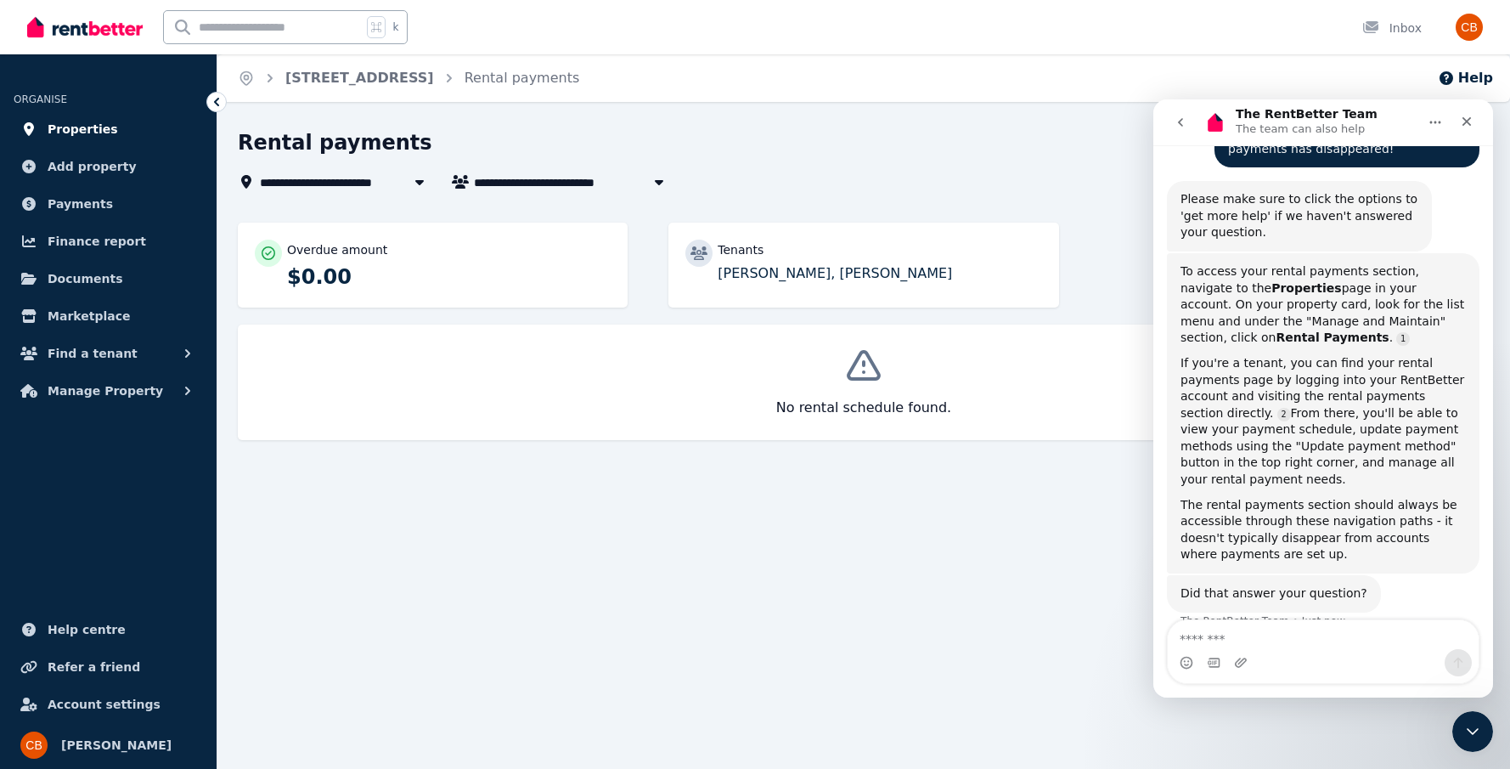
click at [118, 131] on link "Properties" at bounding box center [108, 129] width 189 height 34
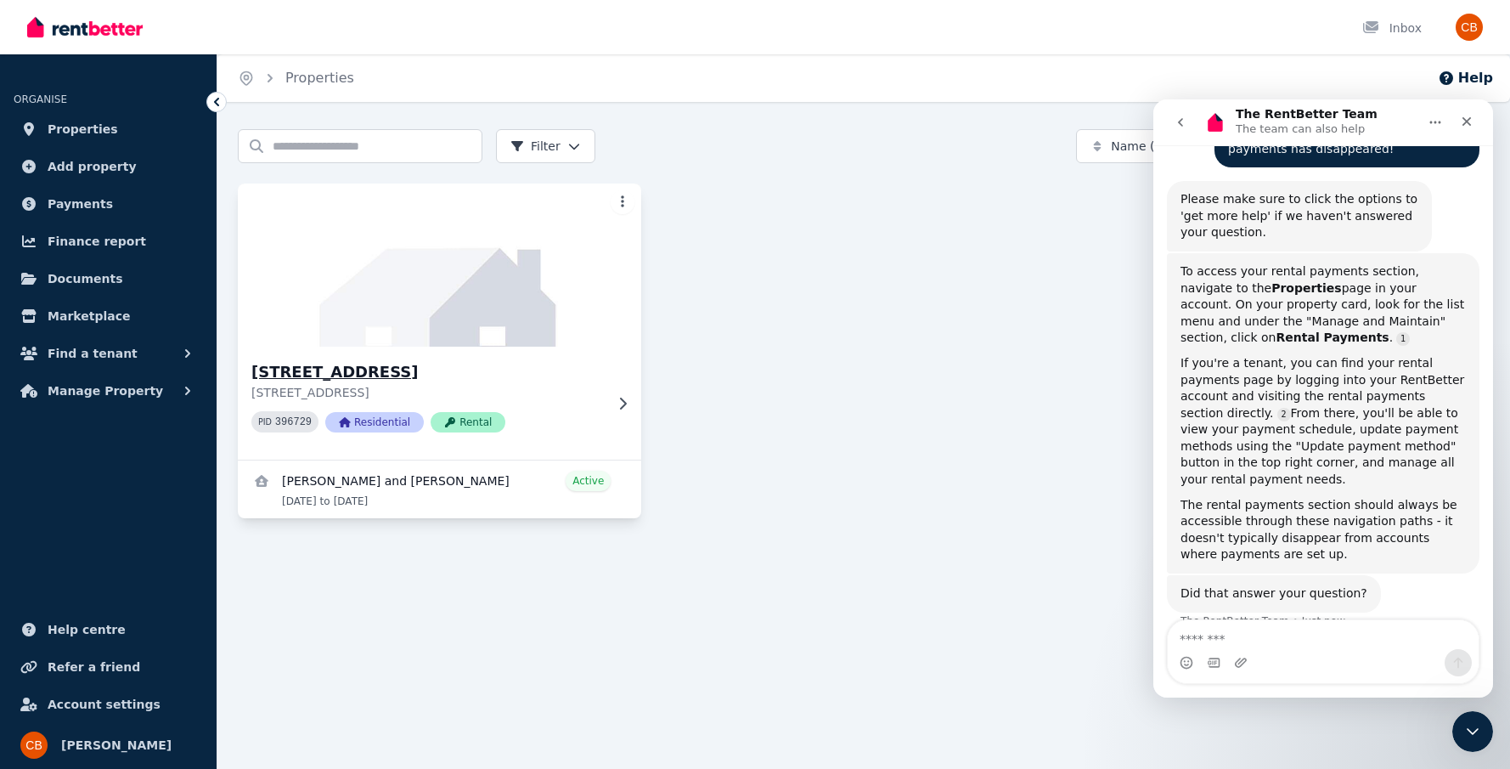
click at [613, 406] on div at bounding box center [619, 404] width 17 height 14
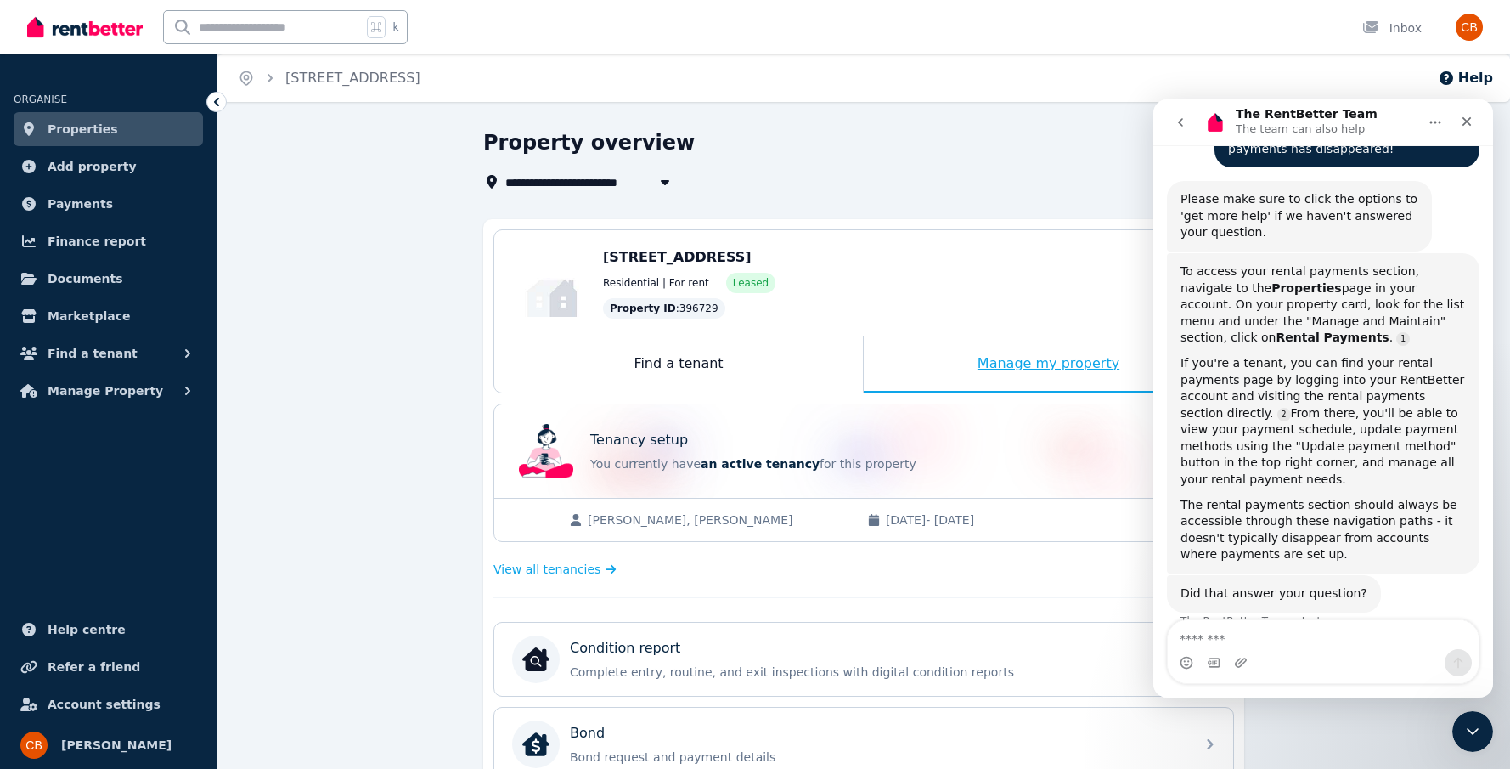
click at [988, 369] on div "Manage my property" at bounding box center [1048, 364] width 369 height 56
click at [190, 397] on icon "button" at bounding box center [187, 390] width 17 height 17
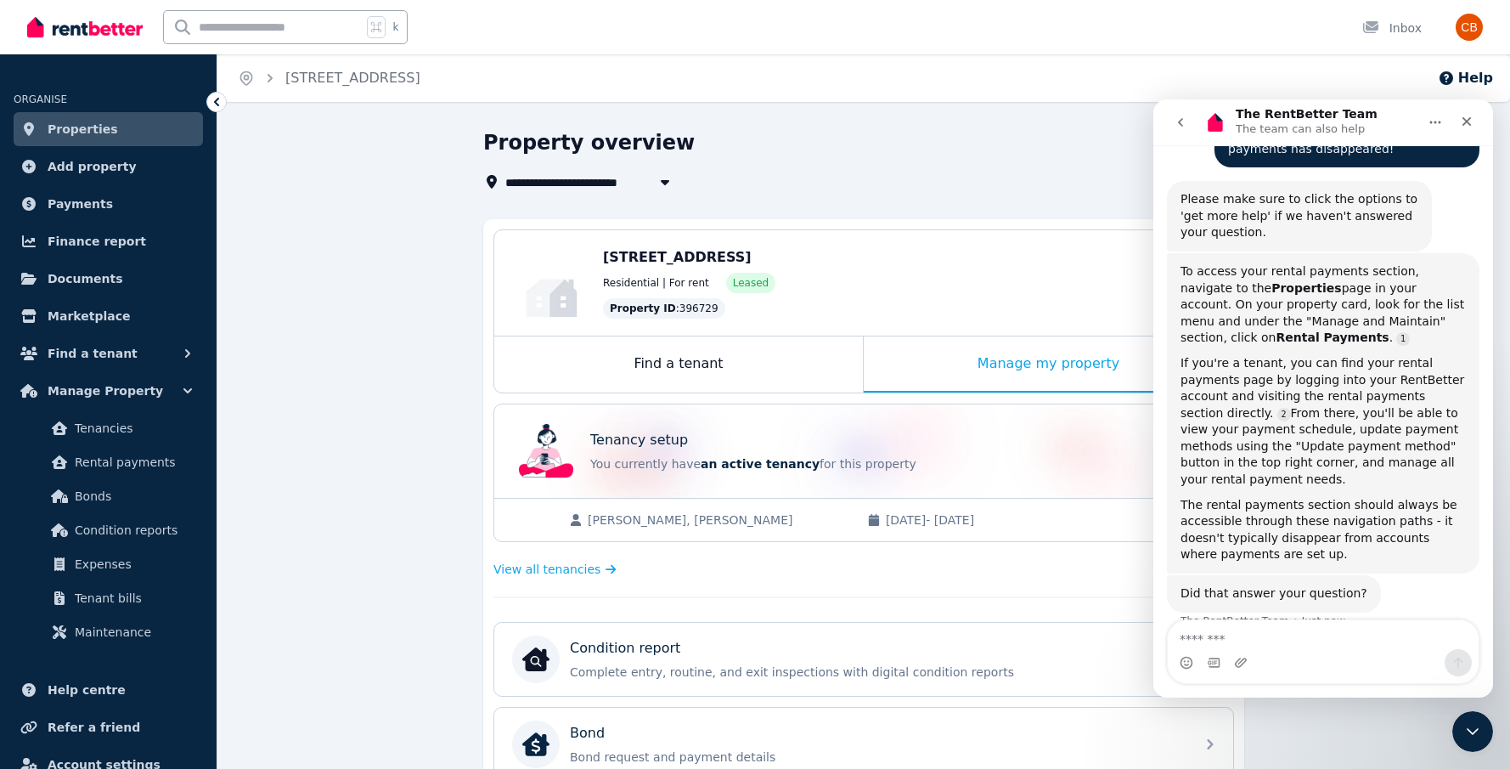
click at [356, 407] on div "**********" at bounding box center [863, 705] width 1293 height 1152
click at [1466, 123] on icon "Close" at bounding box center [1466, 121] width 9 height 9
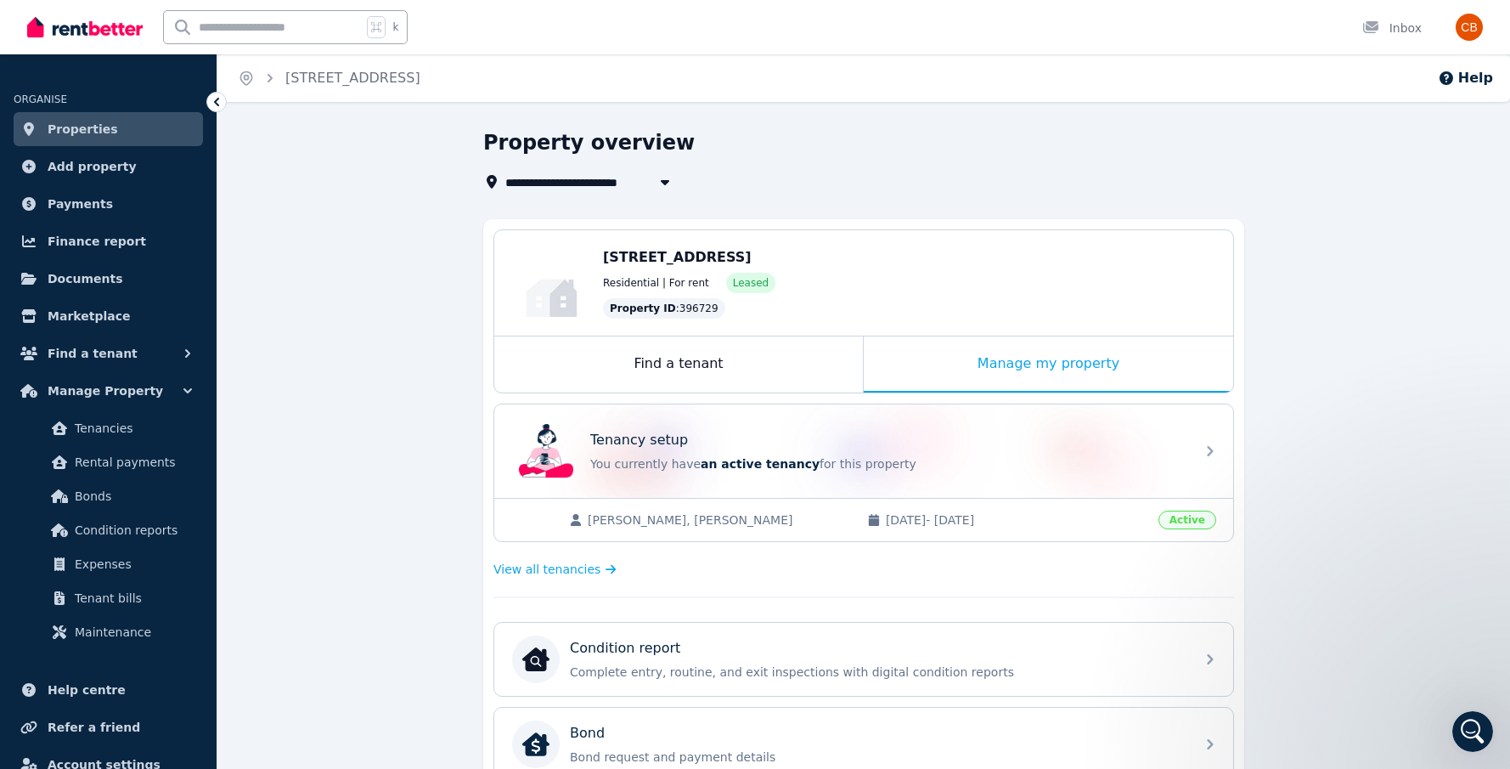
scroll to position [512, 0]
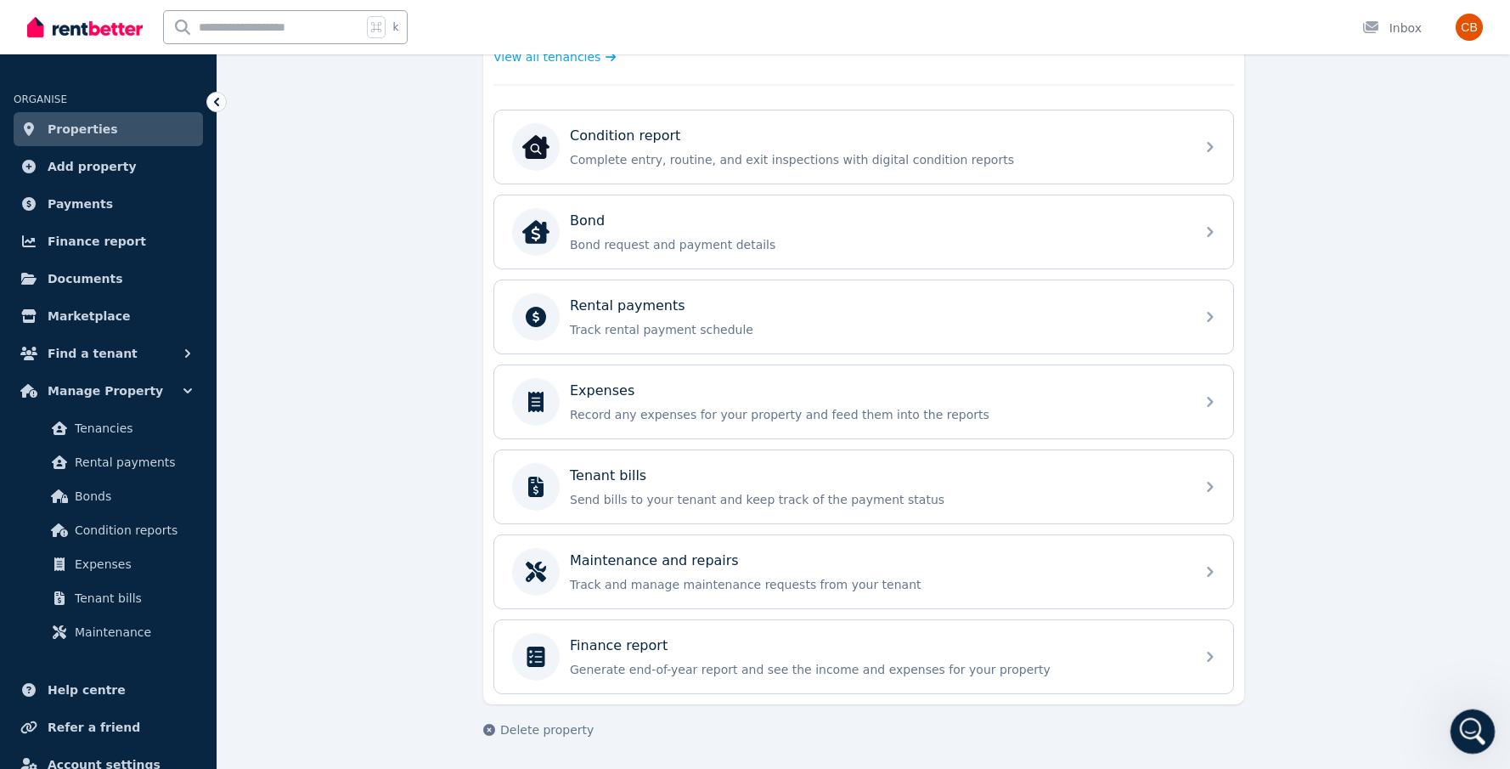
click at [1467, 735] on icon "Open Intercom Messenger" at bounding box center [1471, 729] width 28 height 28
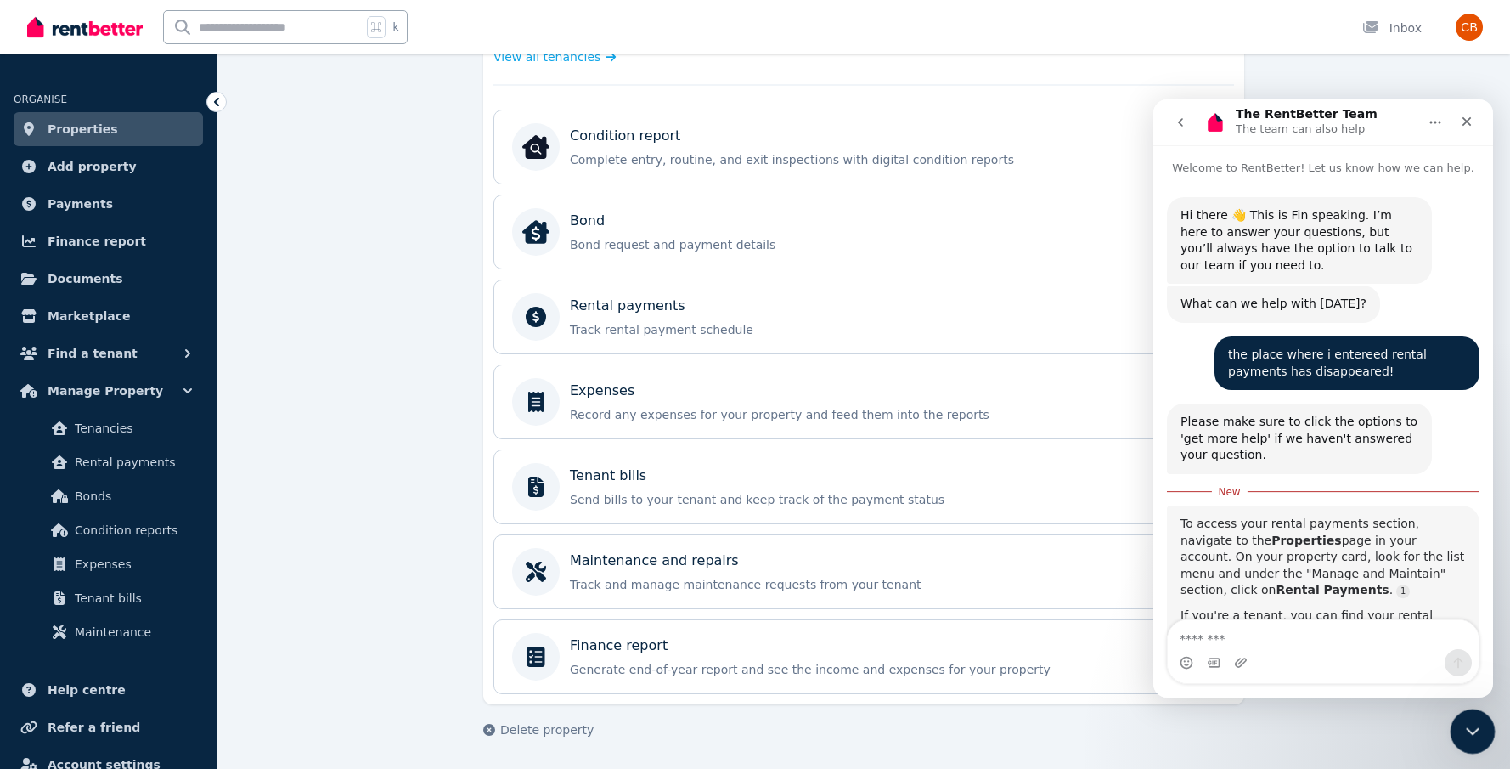
scroll to position [3, 0]
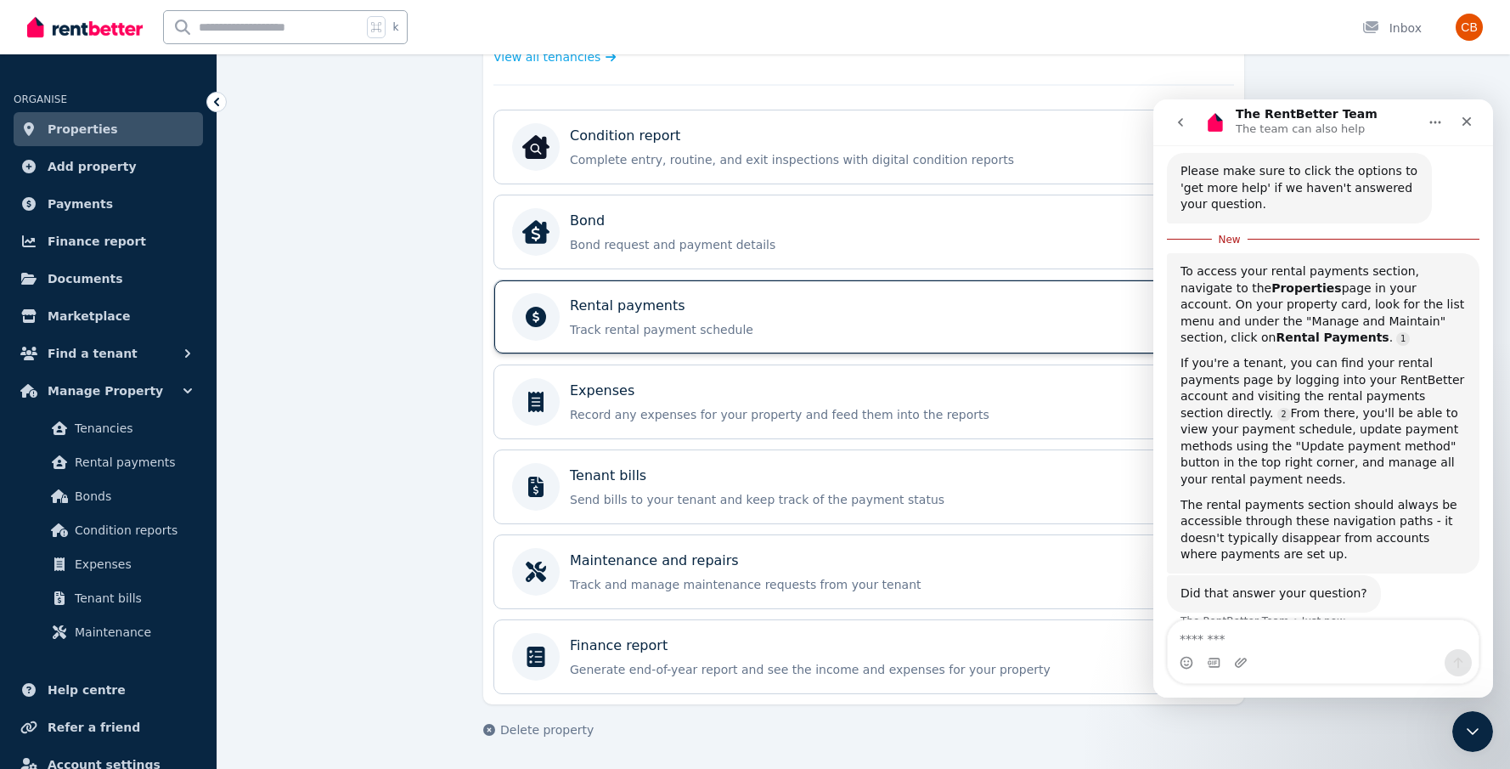
click at [1060, 329] on p "Track rental payment schedule" at bounding box center [877, 329] width 615 height 17
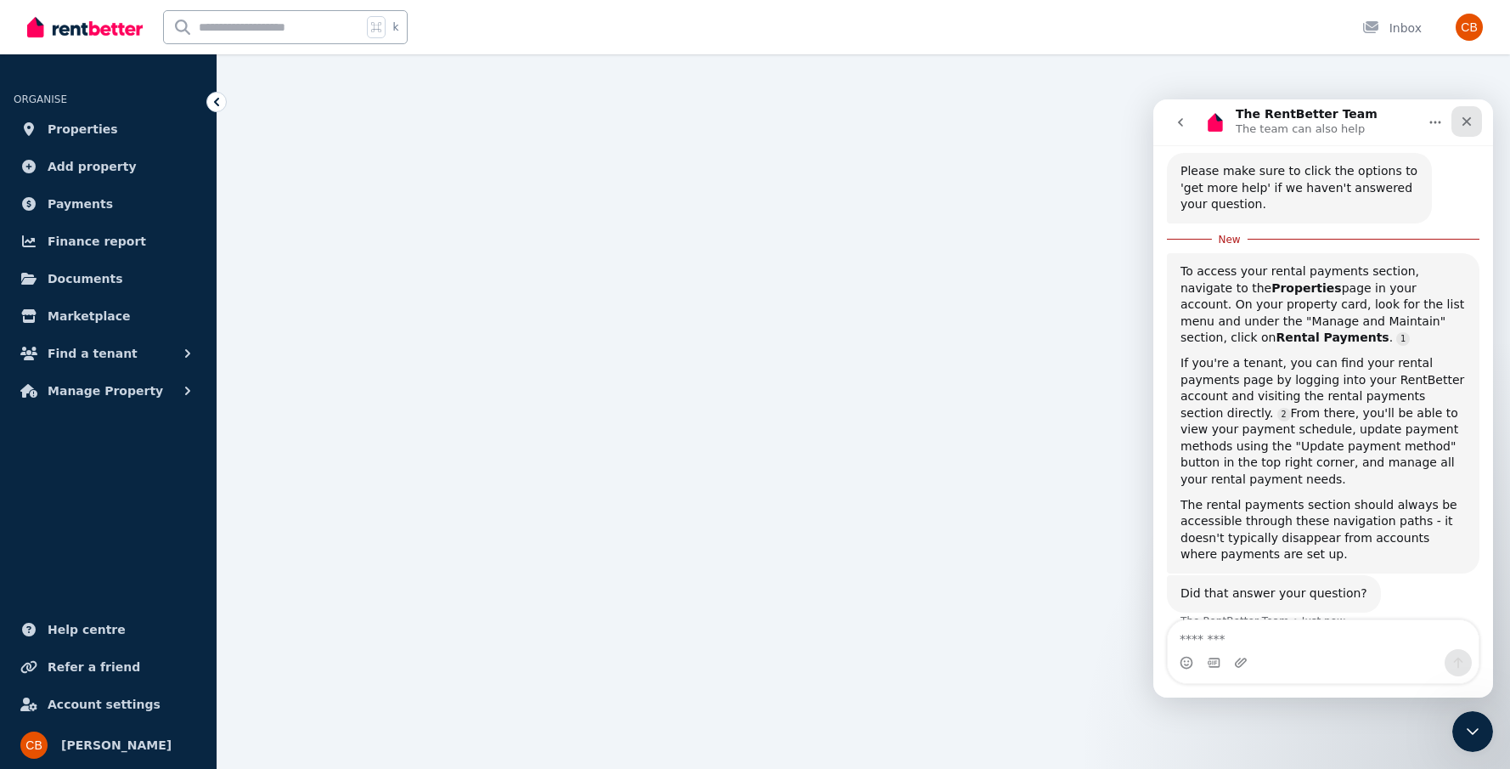
click at [1470, 121] on icon "Close" at bounding box center [1467, 122] width 14 height 14
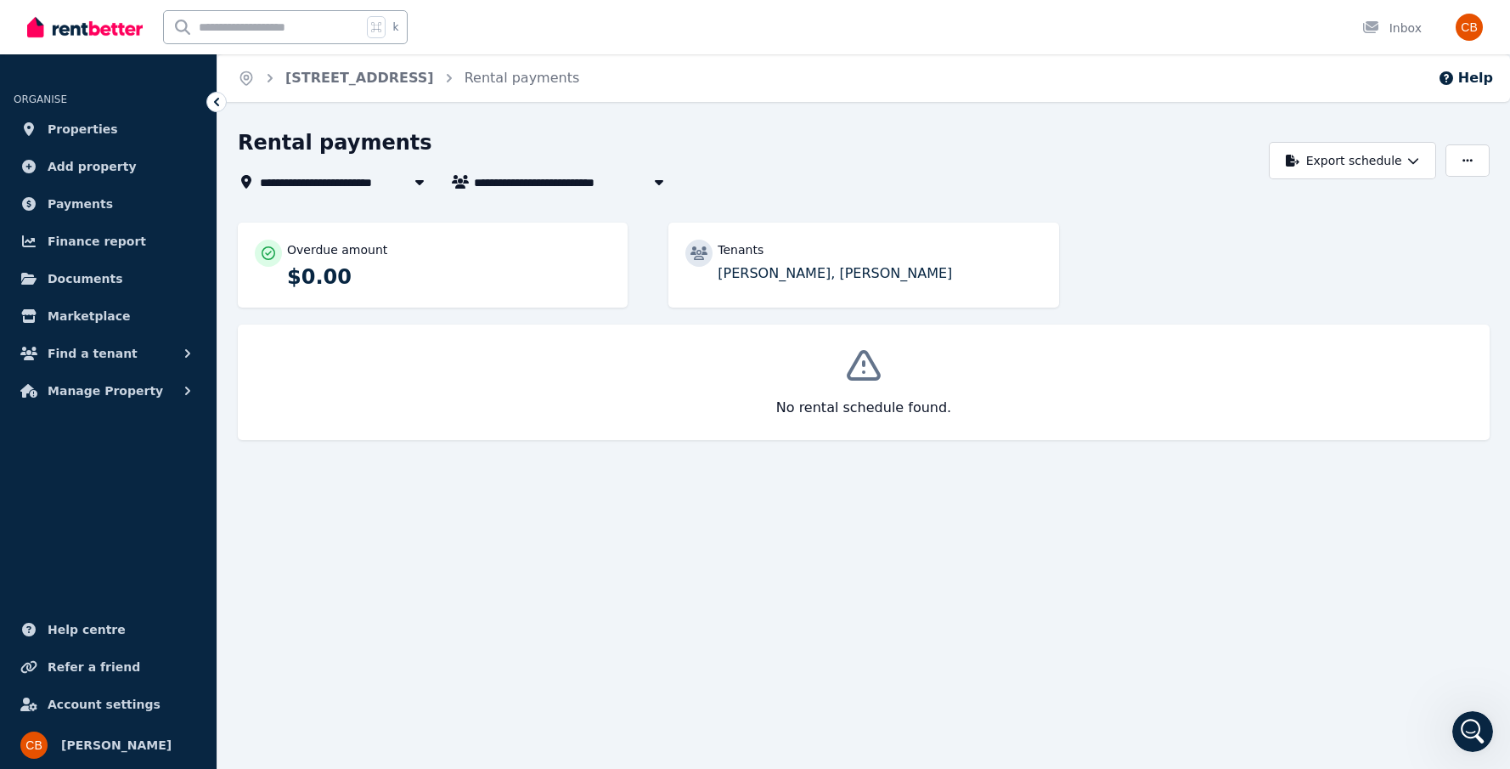
click at [1116, 386] on div "No rental schedule found." at bounding box center [864, 382] width 1218 height 82
click at [1479, 734] on icon "Open Intercom Messenger" at bounding box center [1471, 729] width 28 height 28
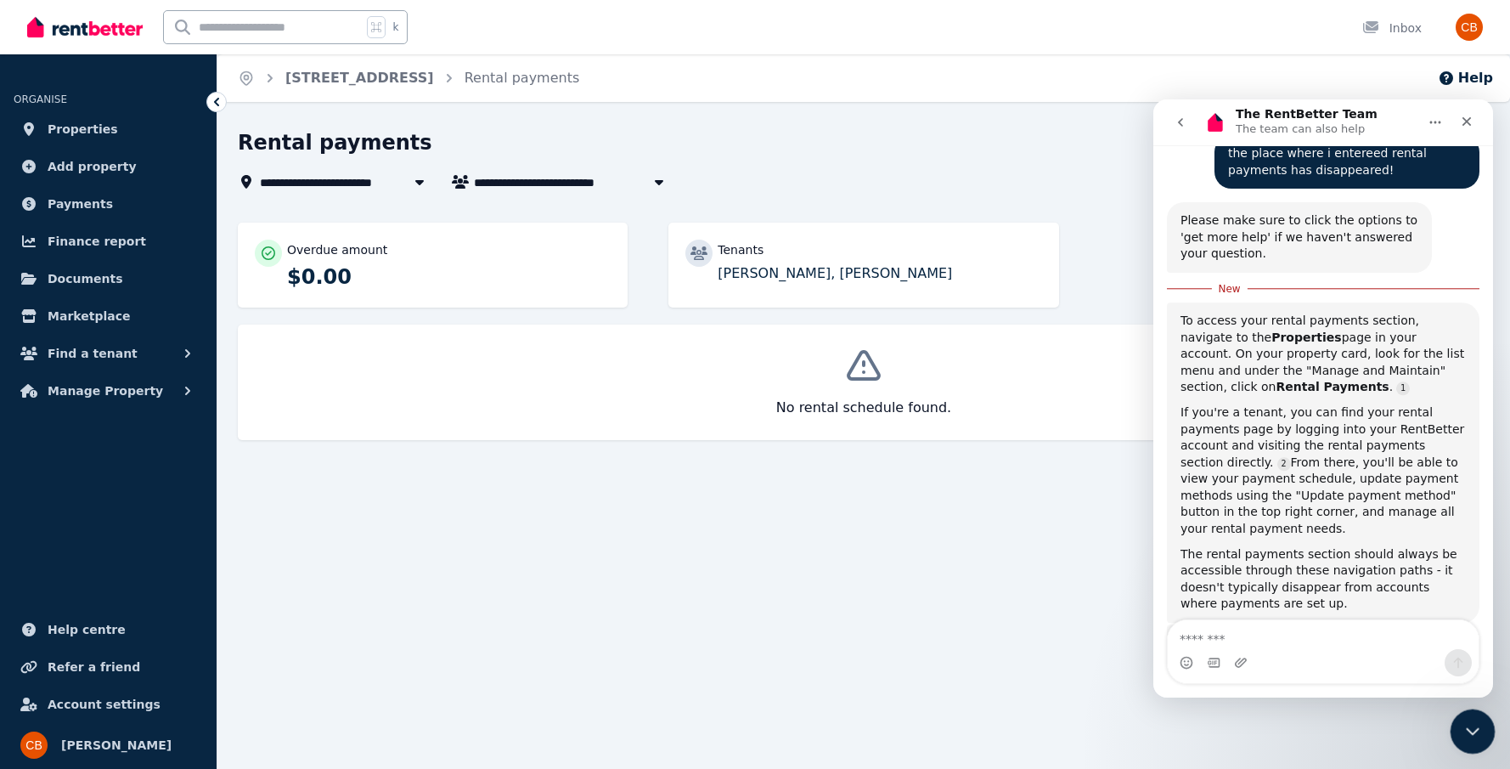
scroll to position [248, 0]
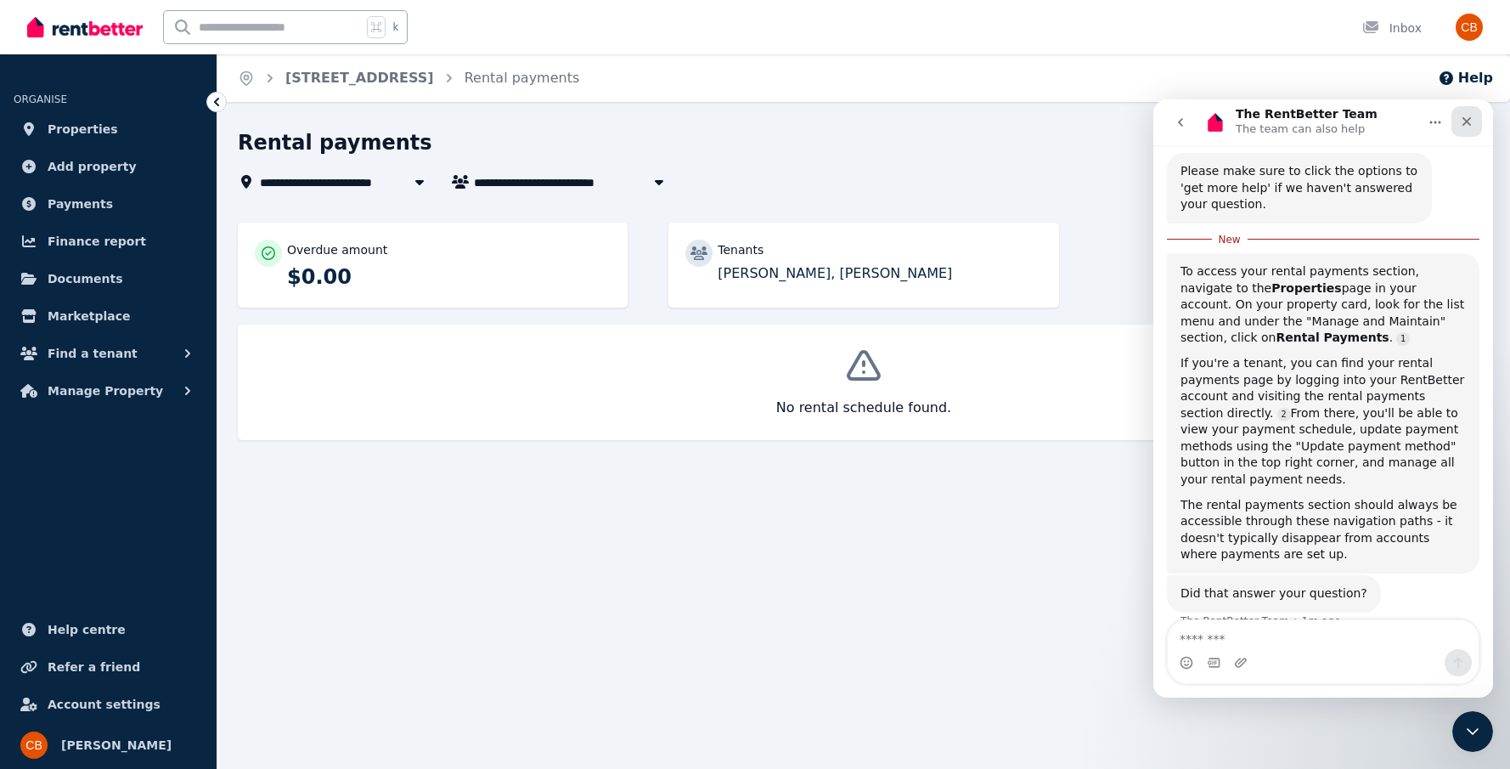
click at [1468, 117] on icon "Close" at bounding box center [1467, 122] width 14 height 14
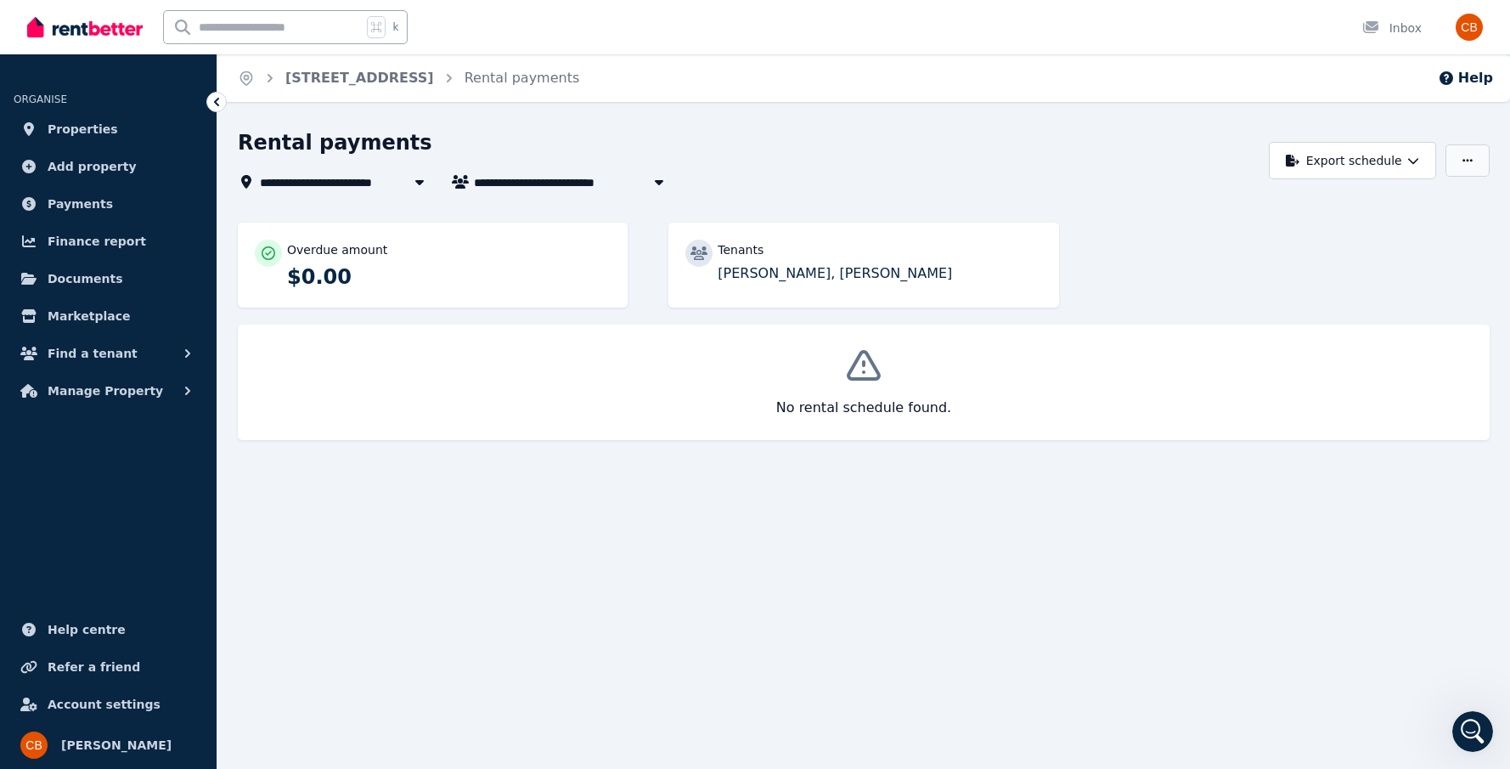
click at [1478, 166] on button "button" at bounding box center [1467, 160] width 44 height 32
click at [1443, 200] on div "Adjust Rent" at bounding box center [1409, 202] width 142 height 17
click at [1470, 23] on img "button" at bounding box center [1469, 27] width 27 height 27
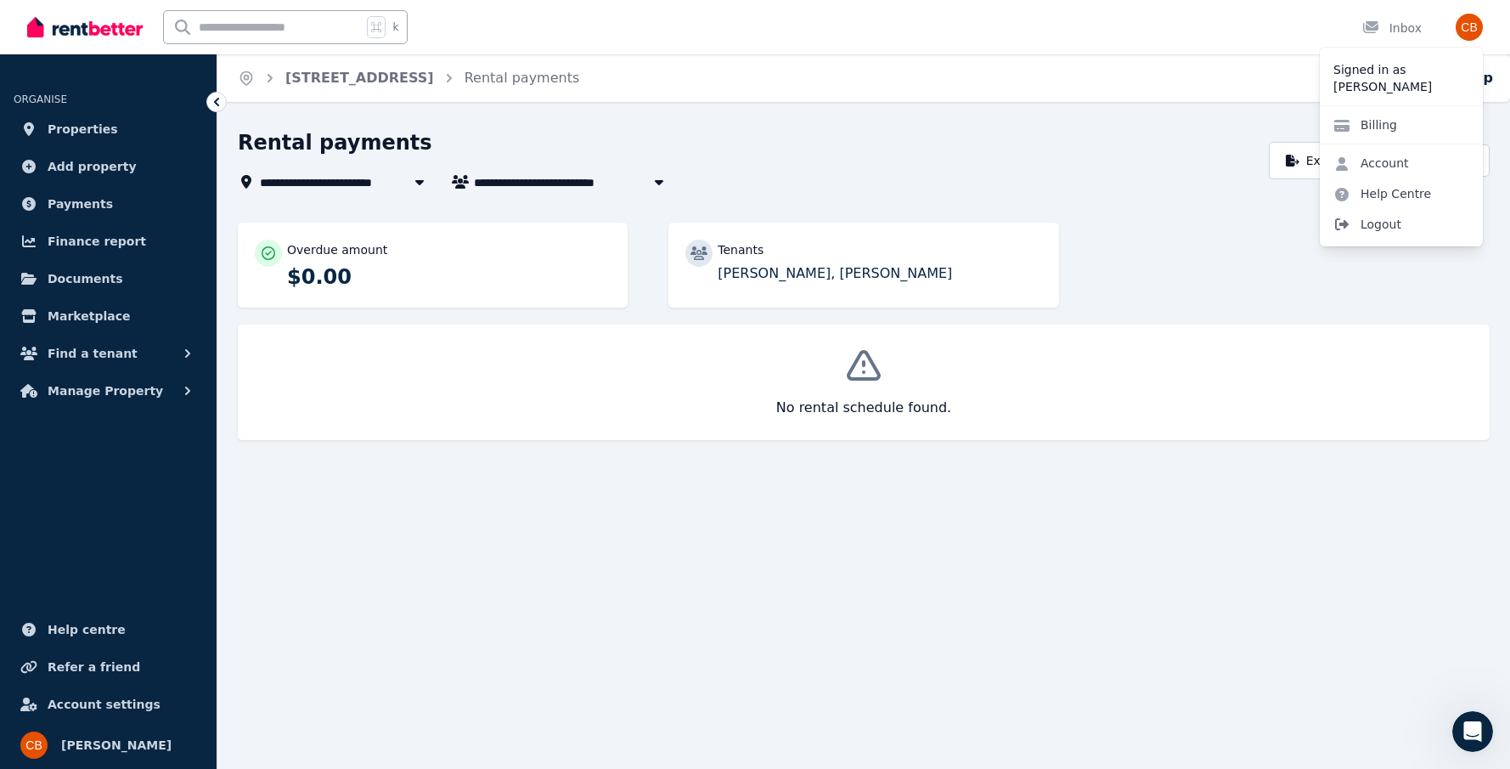
click at [1392, 223] on span "Logout" at bounding box center [1401, 224] width 163 height 31
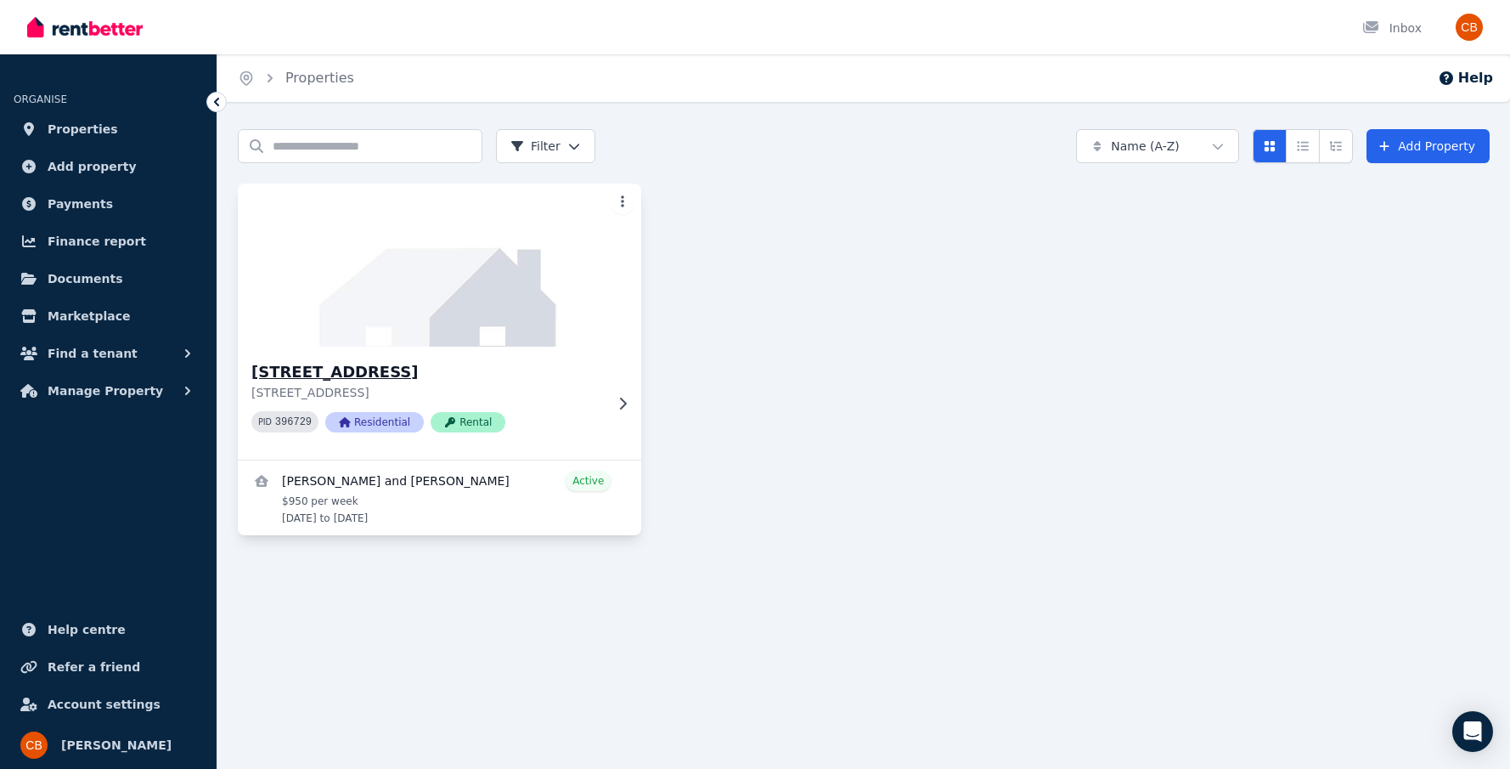
click at [619, 413] on div "162 Moorindil St, Tewantin 162 Moorindil St, Tewantin QLD 4565 PID 396729 Resid…" at bounding box center [439, 403] width 403 height 113
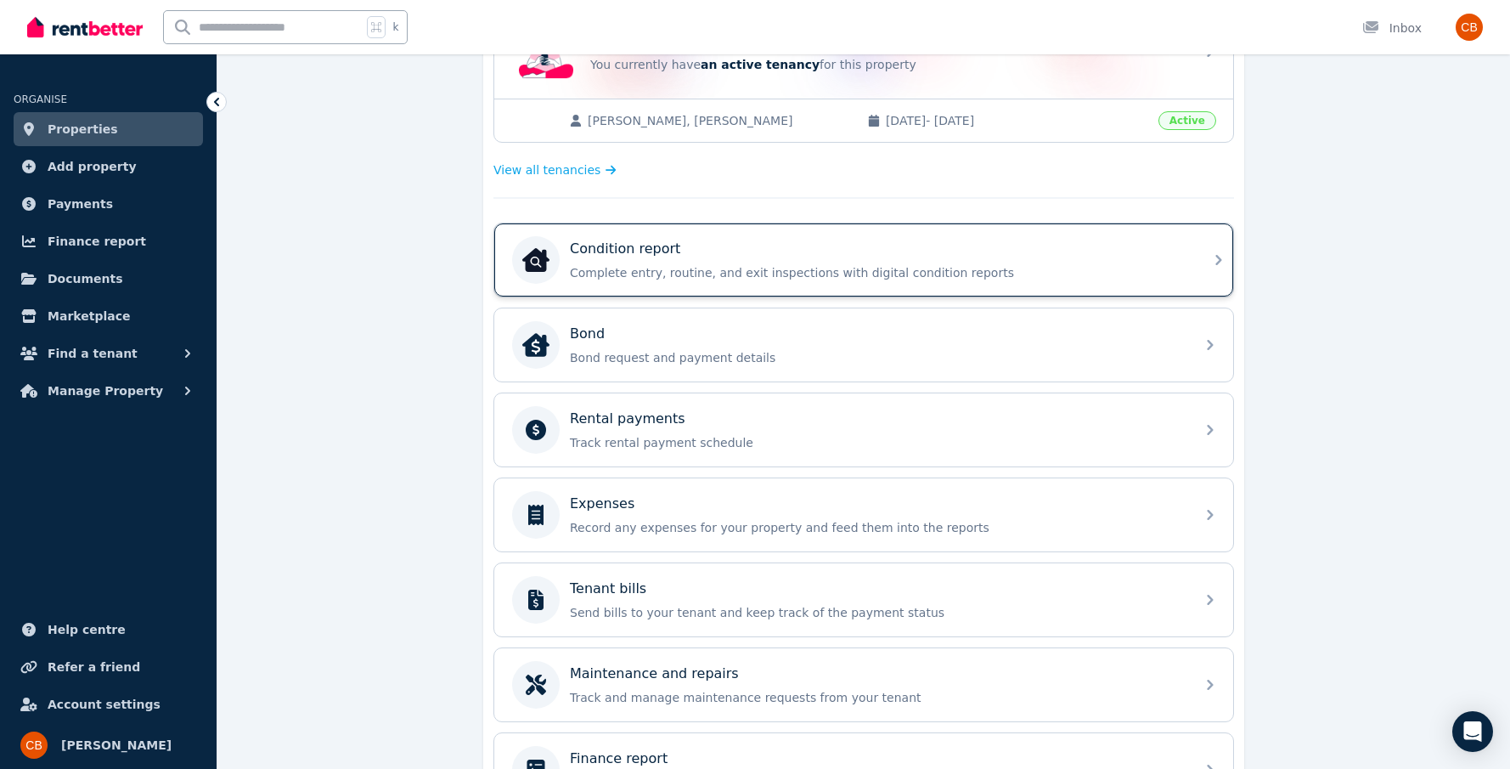
scroll to position [403, 0]
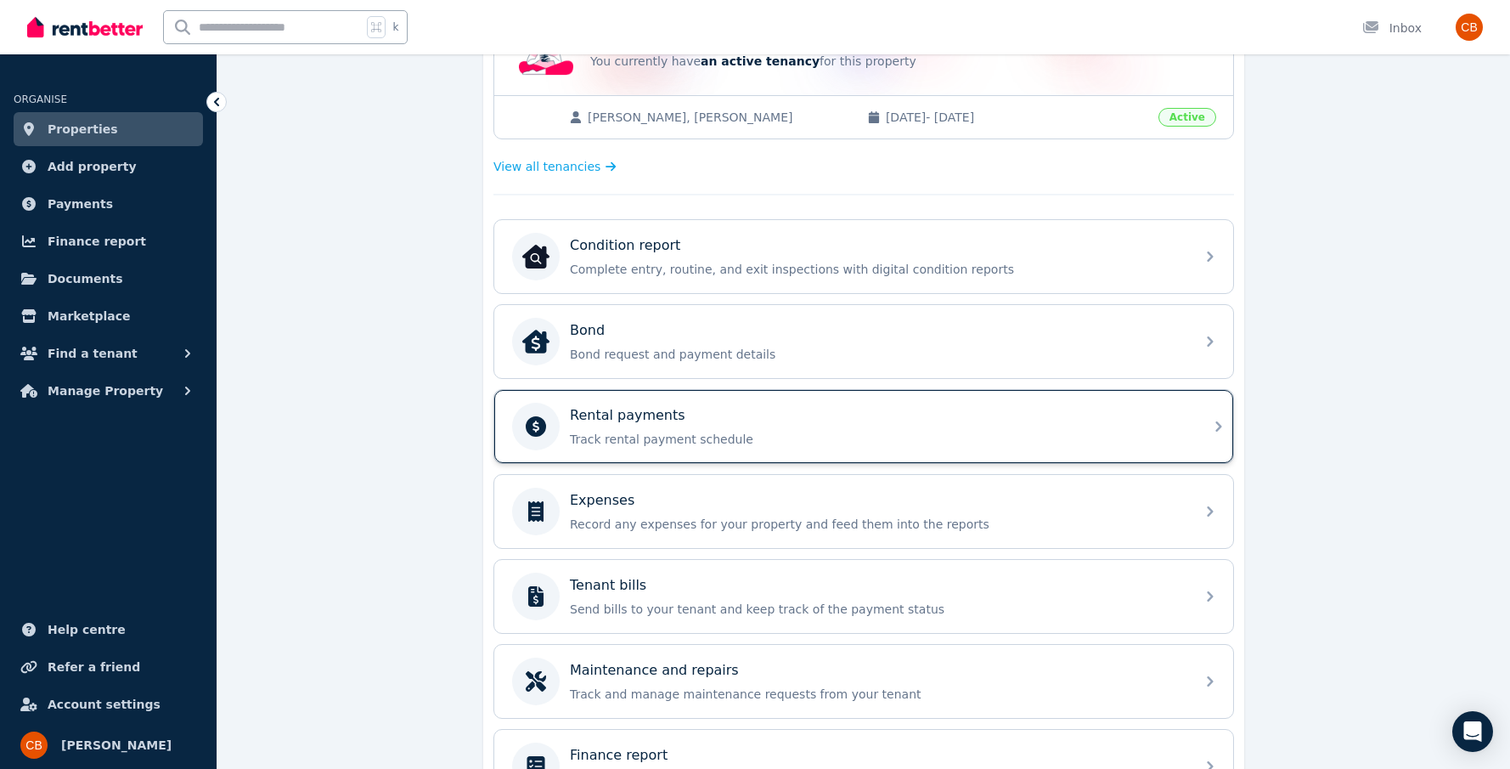
click at [622, 430] on div "Rental payments Track rental payment schedule" at bounding box center [877, 426] width 615 height 42
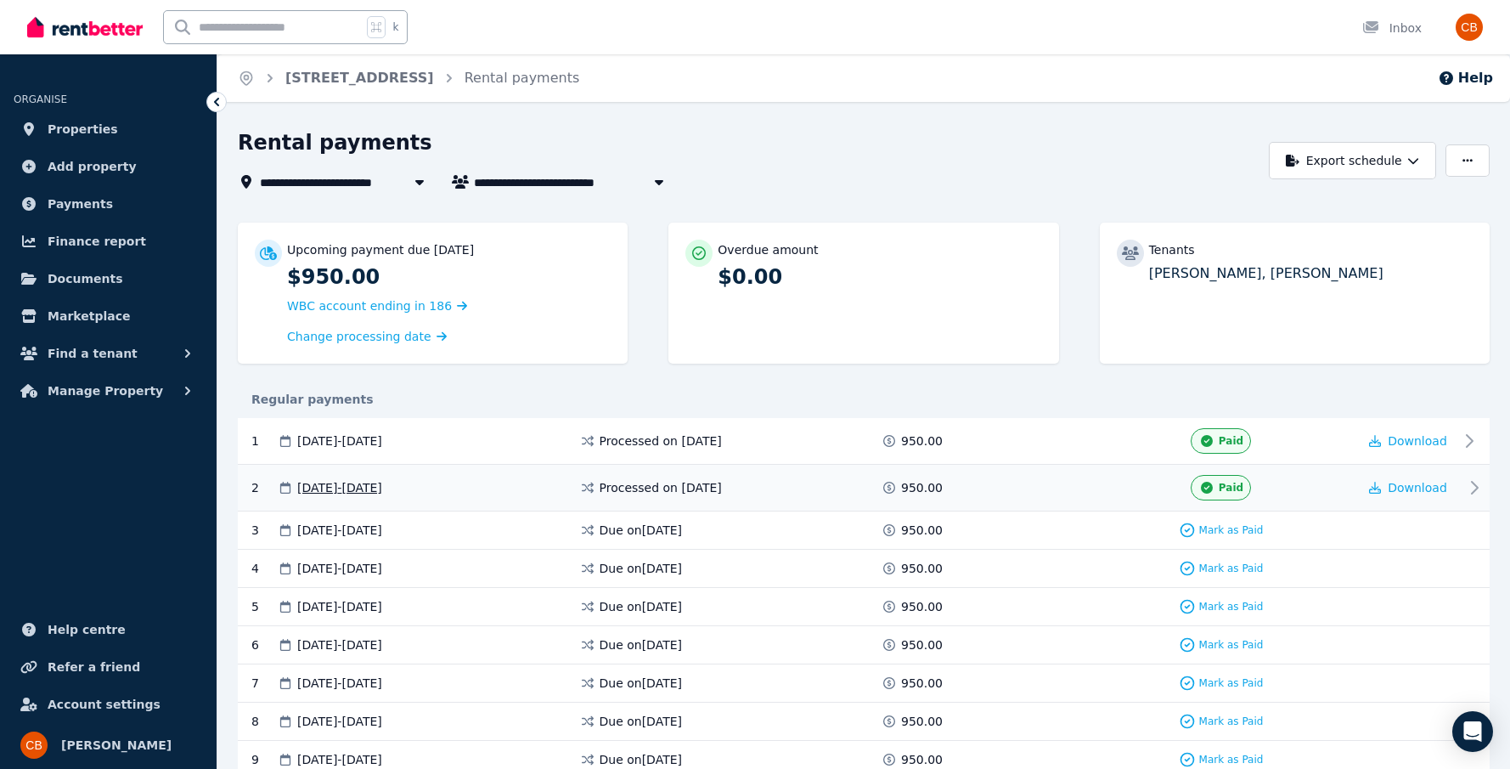
click at [559, 487] on div "27 Aug 2025 - 02 Sep 2025" at bounding box center [428, 487] width 302 height 25
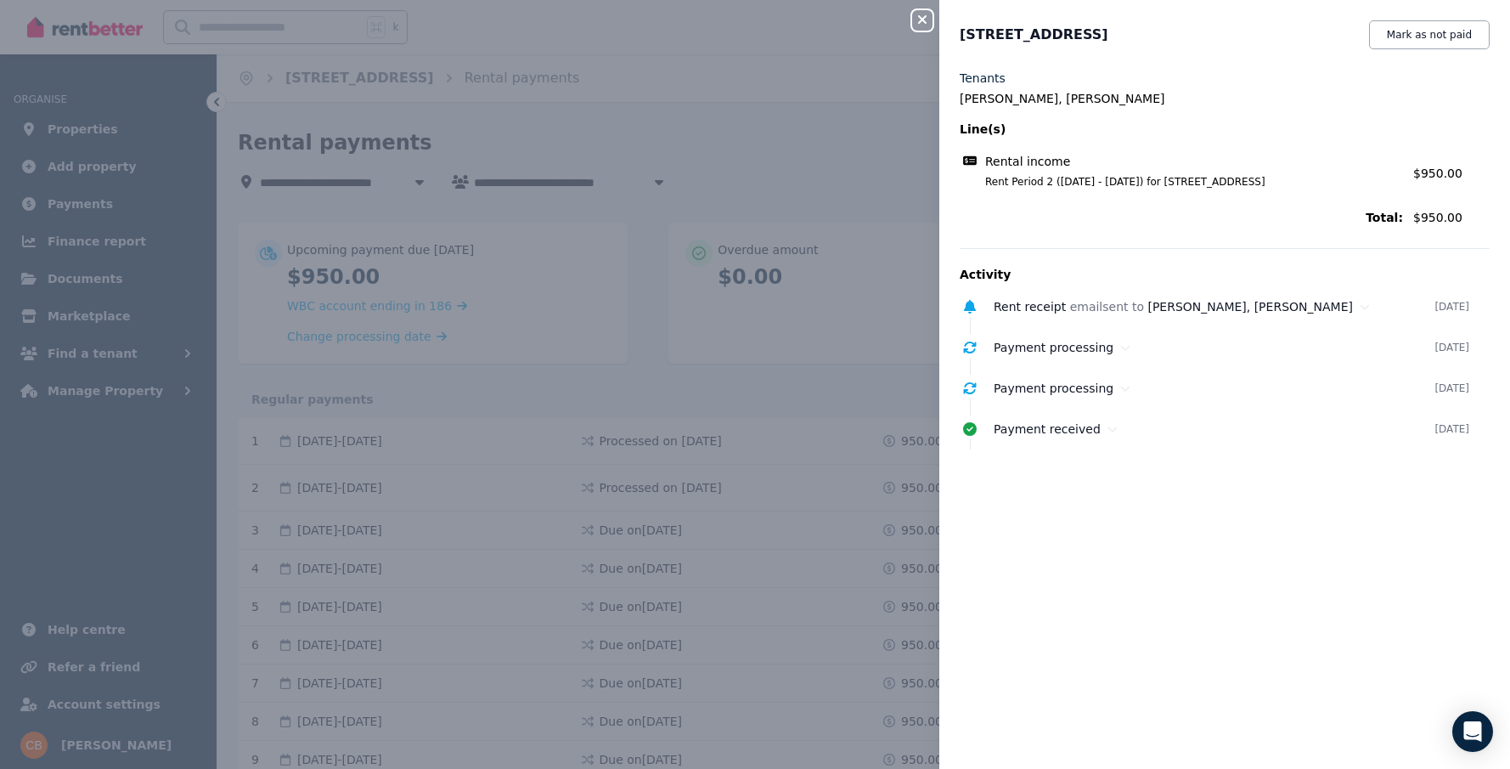
click at [750, 127] on div "Close panel 162 Moorindil St, Tewantin Mark as not paid Tenants Lesley-Jean Cav…" at bounding box center [755, 384] width 1510 height 769
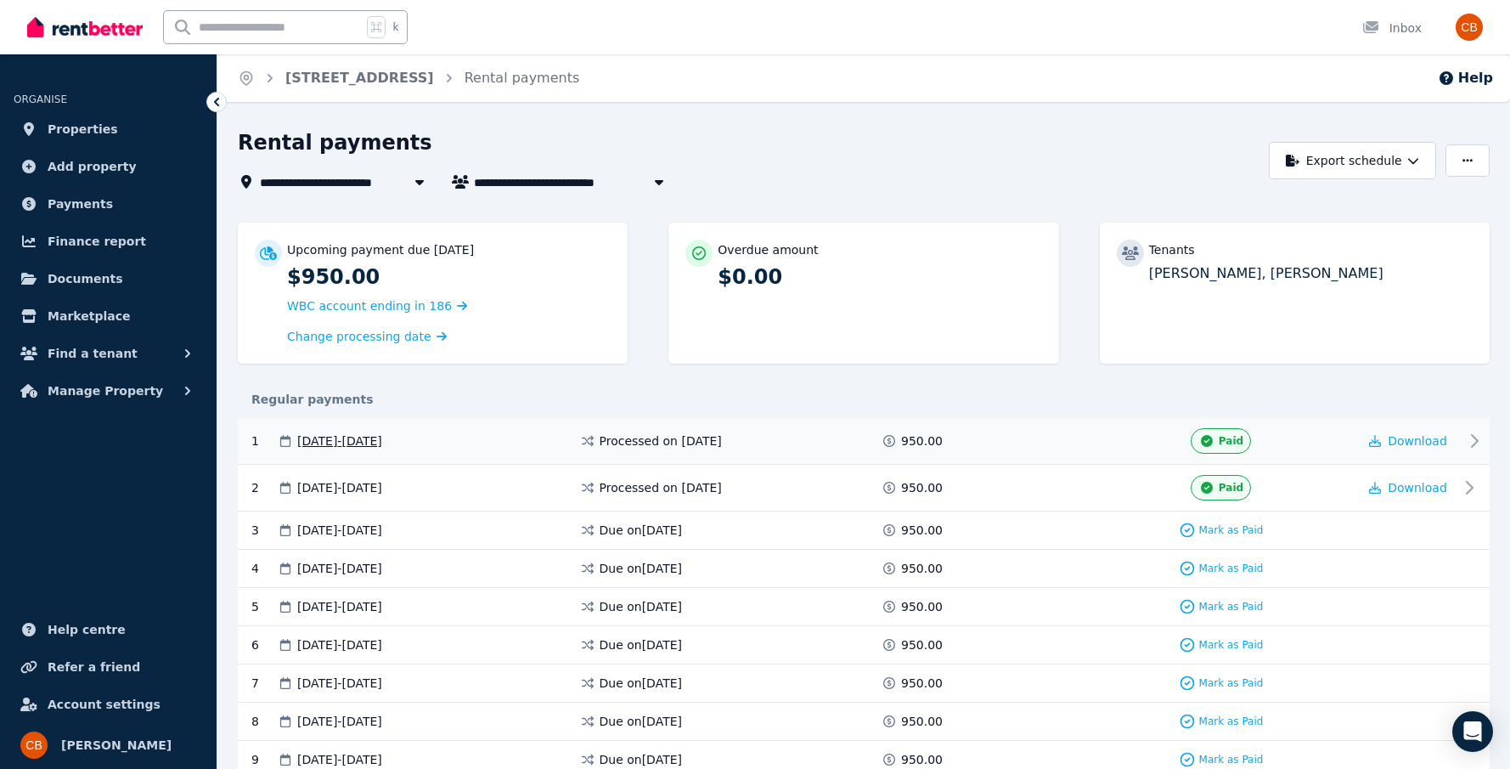
click at [1481, 443] on icon at bounding box center [1474, 441] width 20 height 20
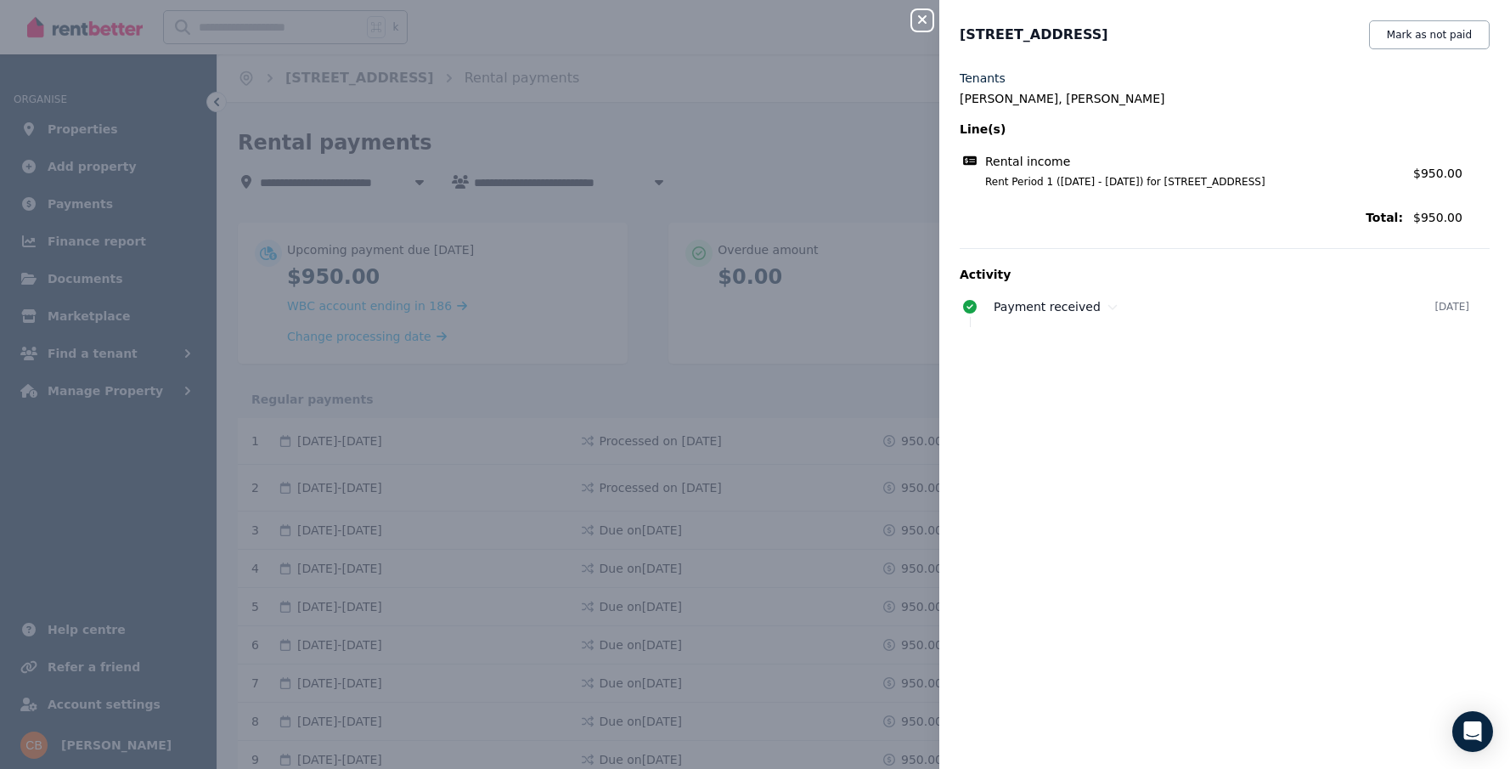
click at [827, 151] on div "Close panel 162 Moorindil St, Tewantin Mark as not paid Tenants Lesley-Jean Cav…" at bounding box center [755, 384] width 1510 height 769
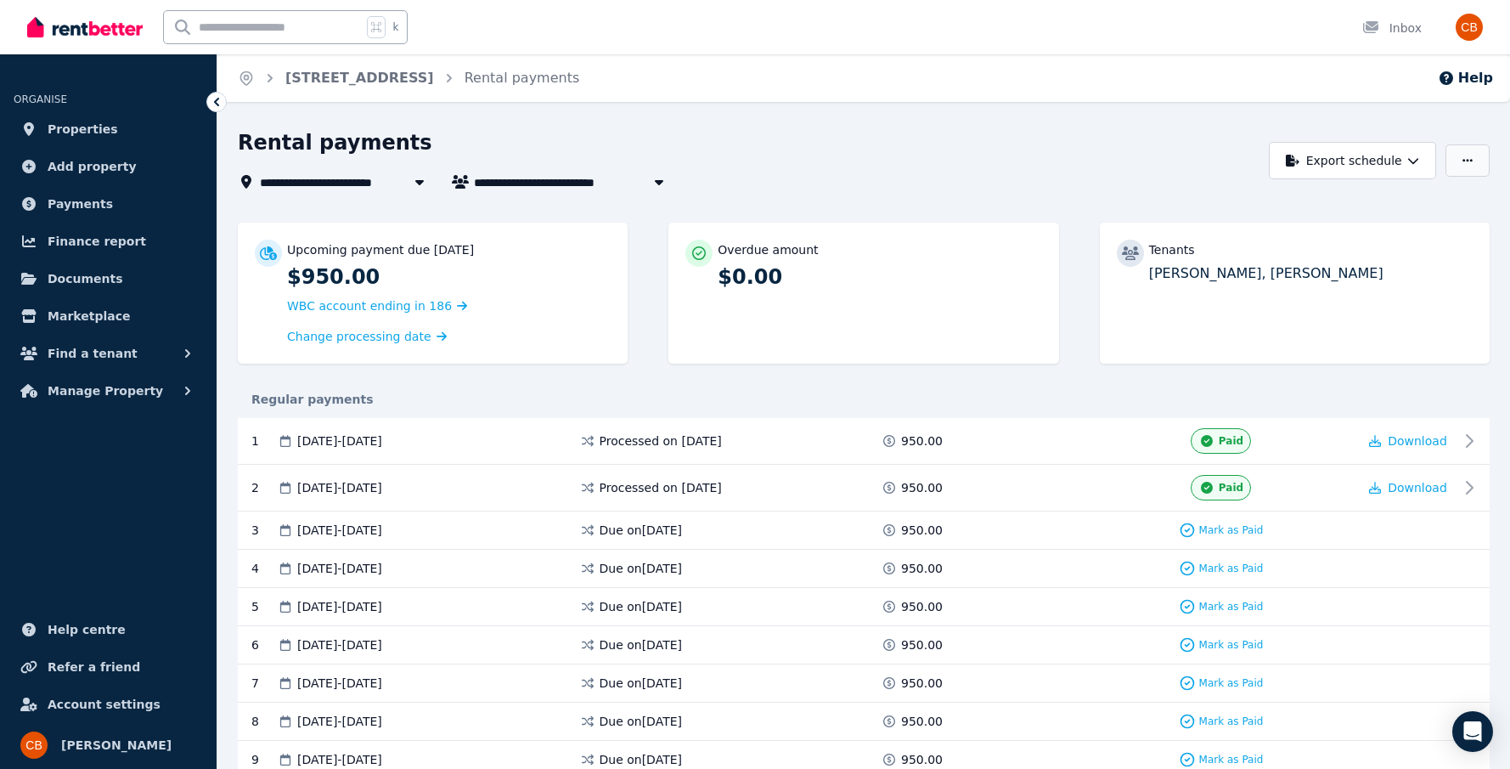
click at [1476, 155] on button "button" at bounding box center [1467, 160] width 44 height 32
click at [1415, 153] on button "Export schedule" at bounding box center [1352, 160] width 167 height 37
click at [1101, 153] on div "Rental payments" at bounding box center [749, 145] width 1022 height 32
